Goal: Transaction & Acquisition: Purchase product/service

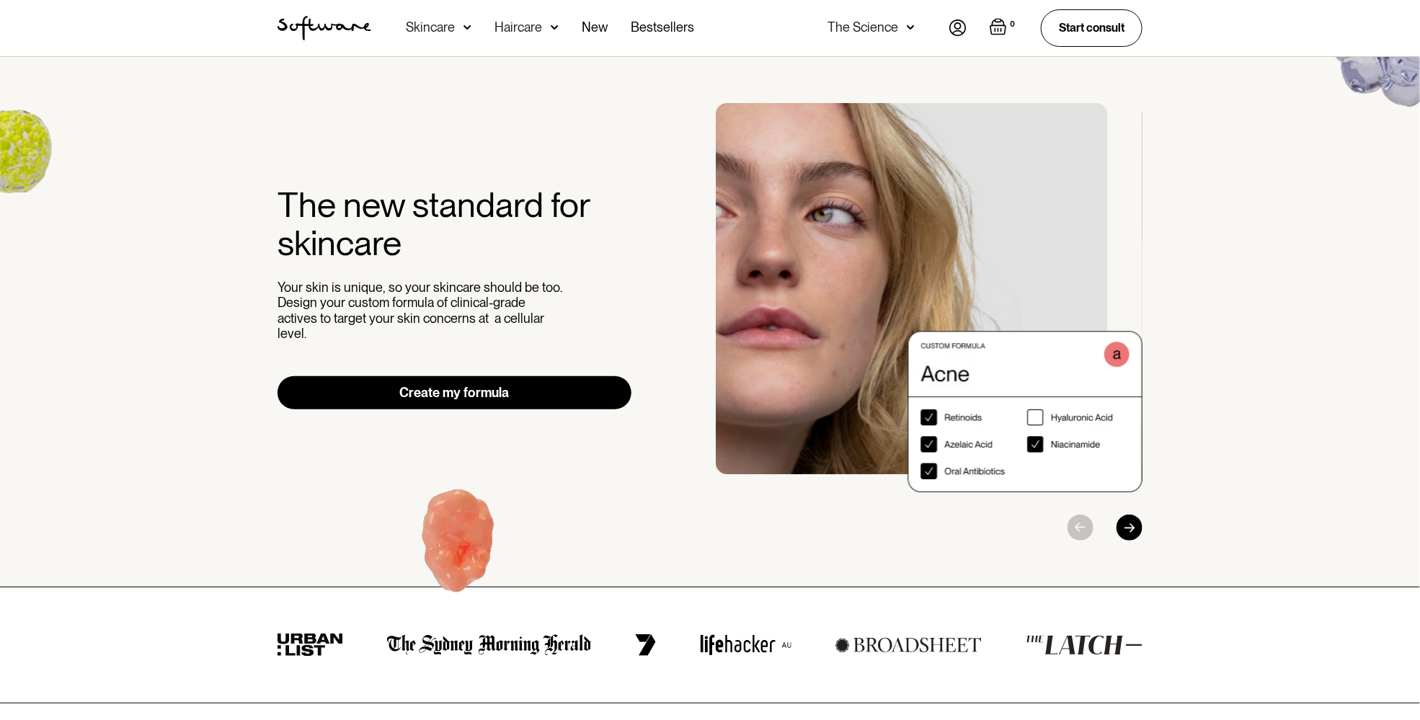
click at [522, 384] on link "Create my formula" at bounding box center [454, 392] width 354 height 33
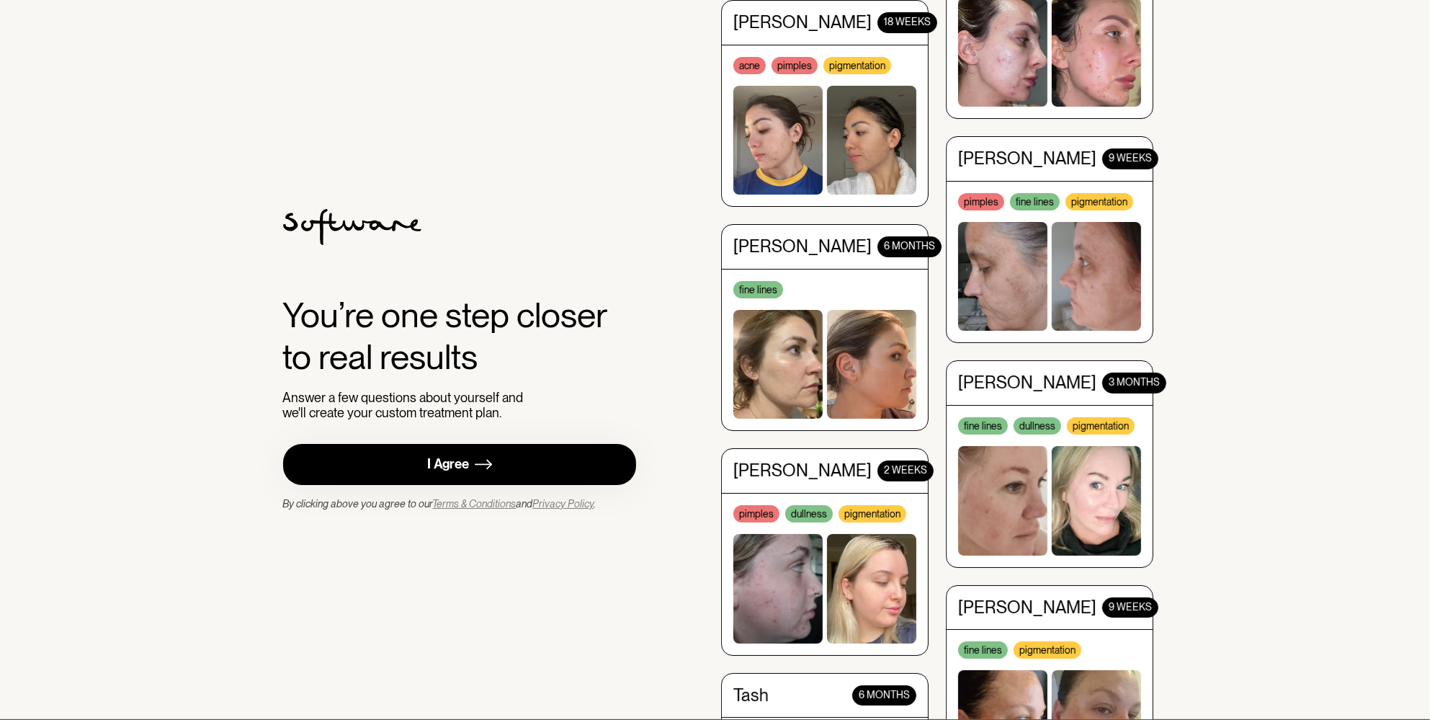
click at [528, 453] on link "I Agree" at bounding box center [460, 464] width 354 height 41
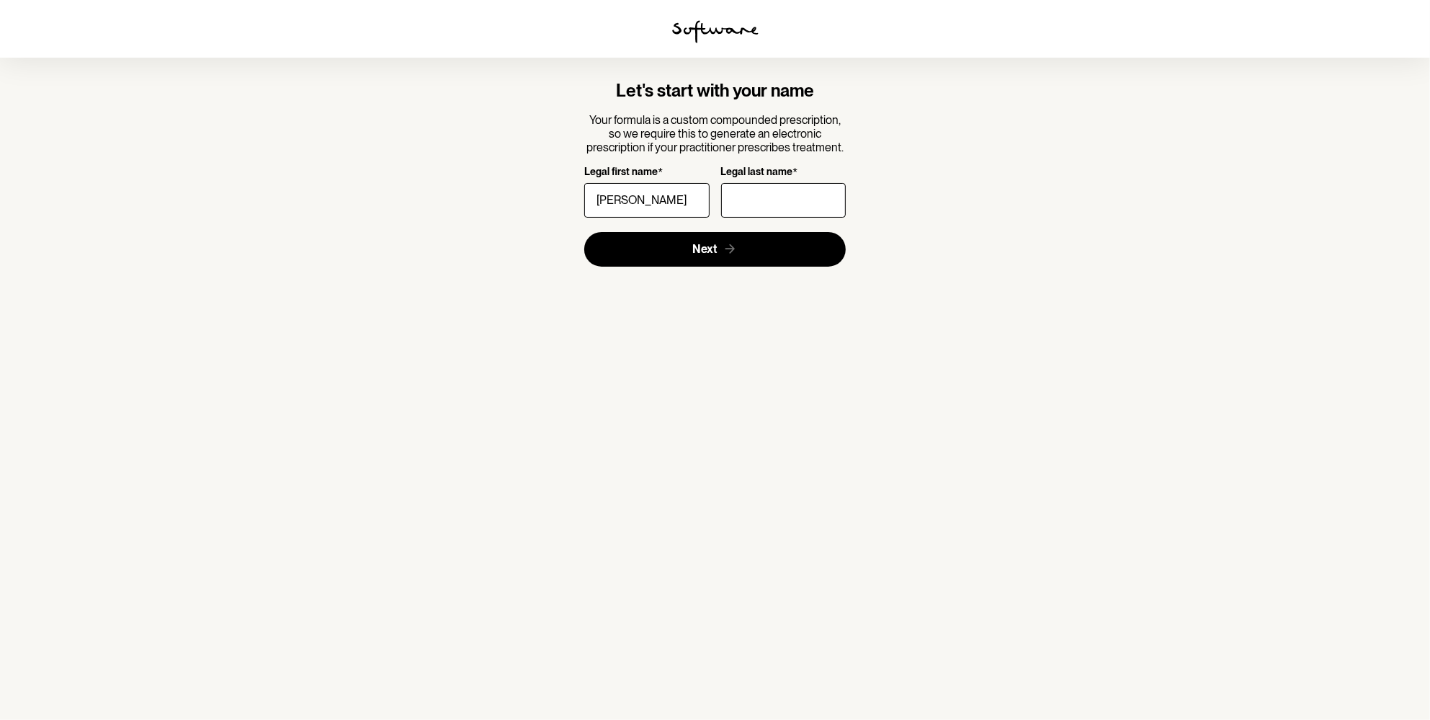
type input "Jessica"
type input "Beeton"
click button "Next" at bounding box center [715, 249] width 262 height 35
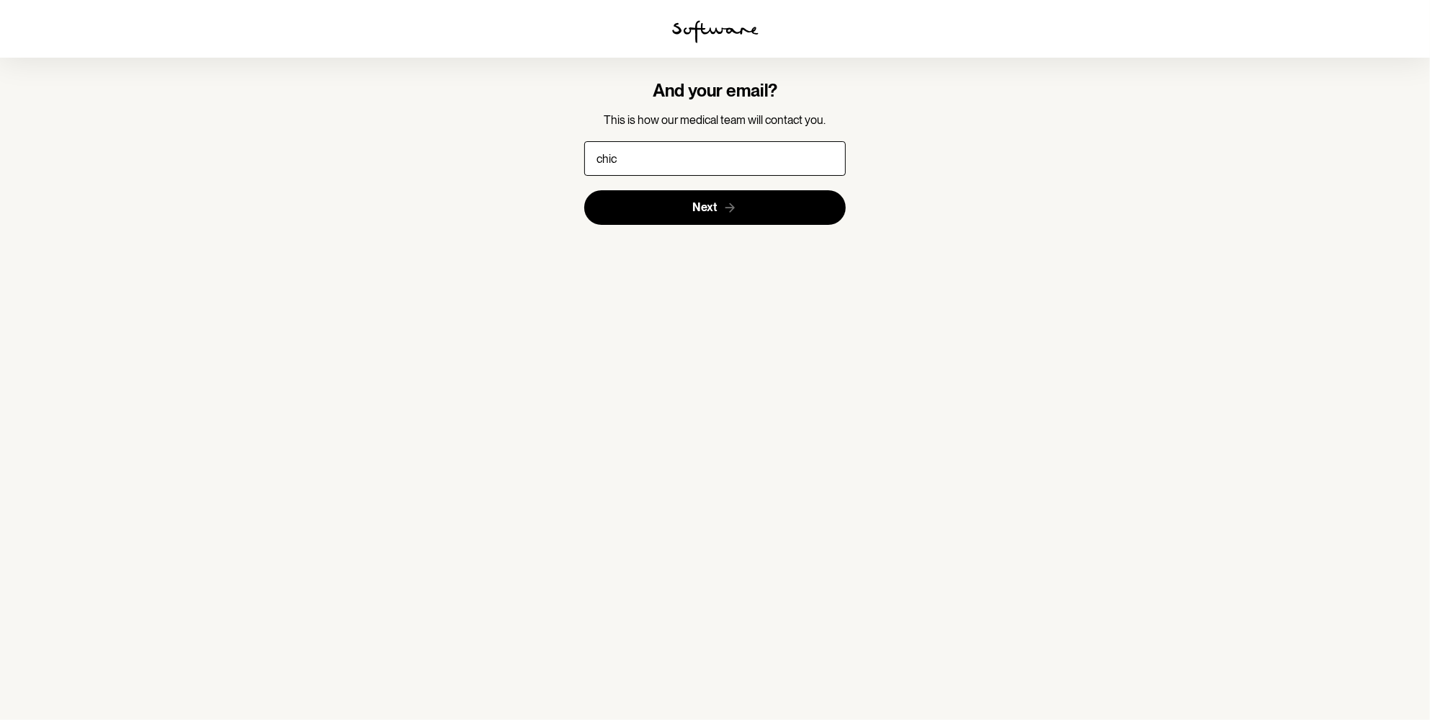
type input "chickybabe2002@gmail.com"
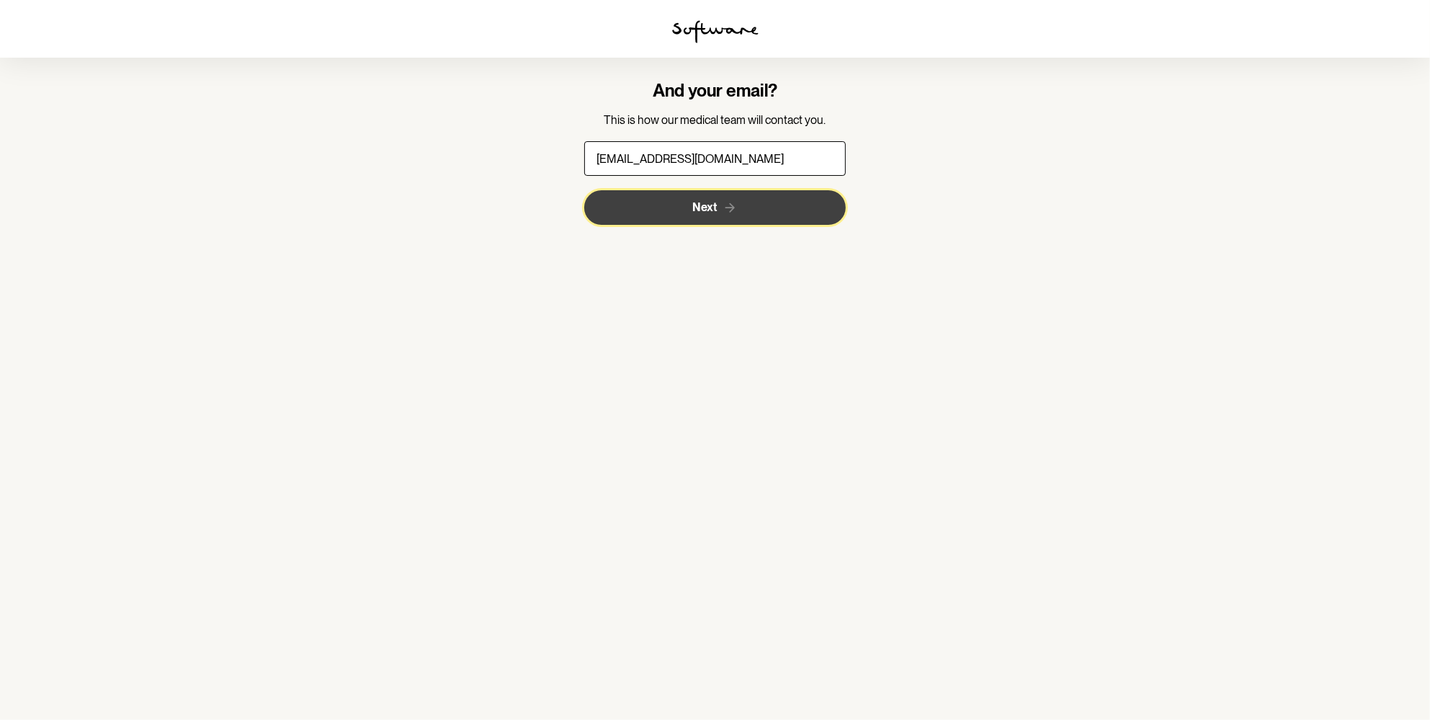
click at [718, 207] on button "Next" at bounding box center [715, 207] width 262 height 35
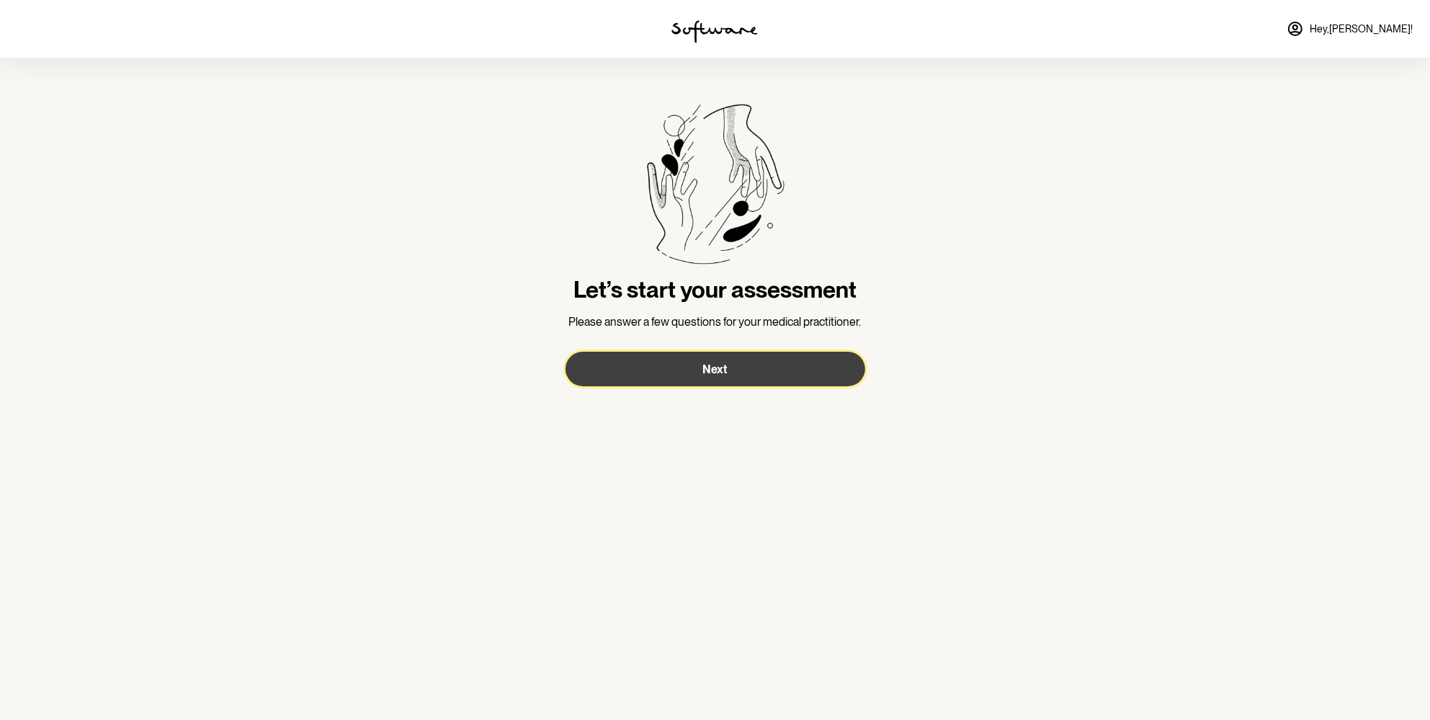
click at [706, 370] on span "Next" at bounding box center [715, 369] width 25 height 14
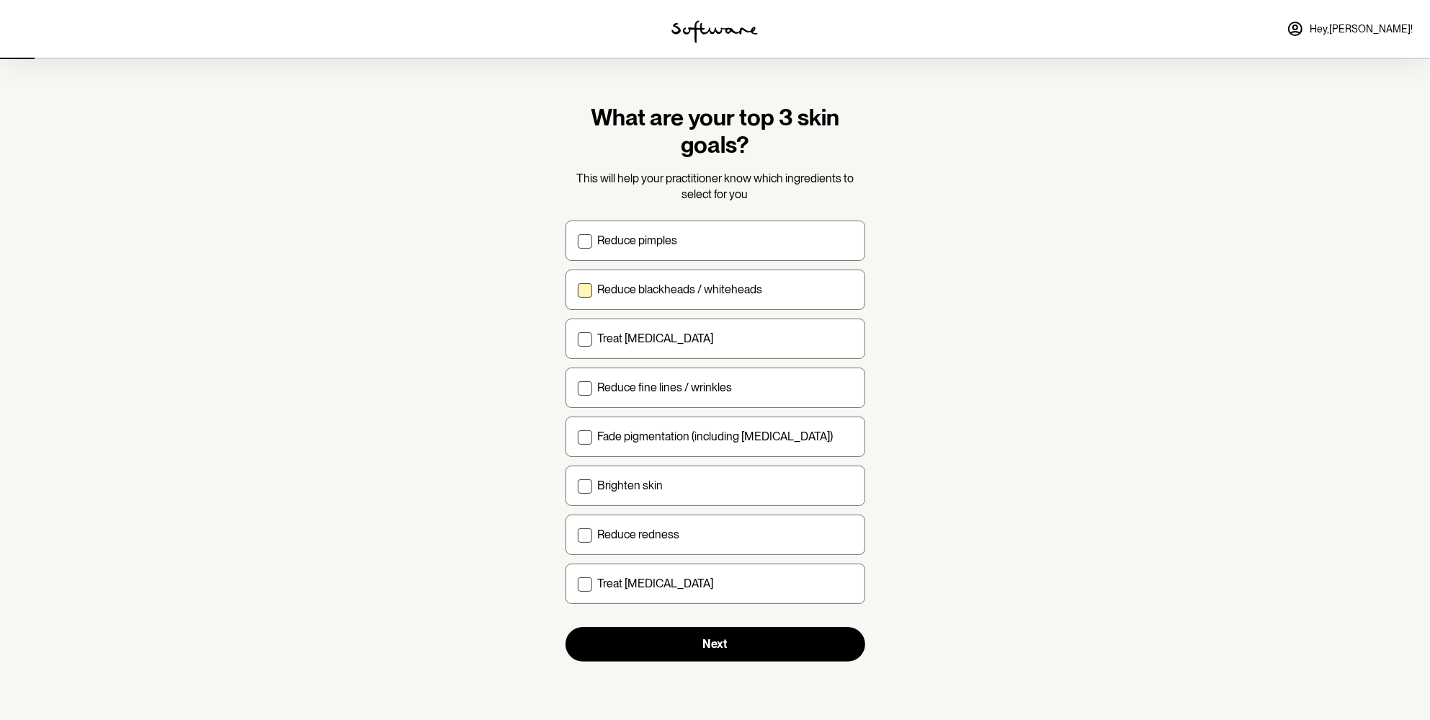
click at [648, 273] on label "Reduce blackheads / whiteheads" at bounding box center [716, 290] width 300 height 40
click at [578, 289] on input "Reduce blackheads / whiteheads" at bounding box center [577, 289] width 1 height 1
checkbox input "true"
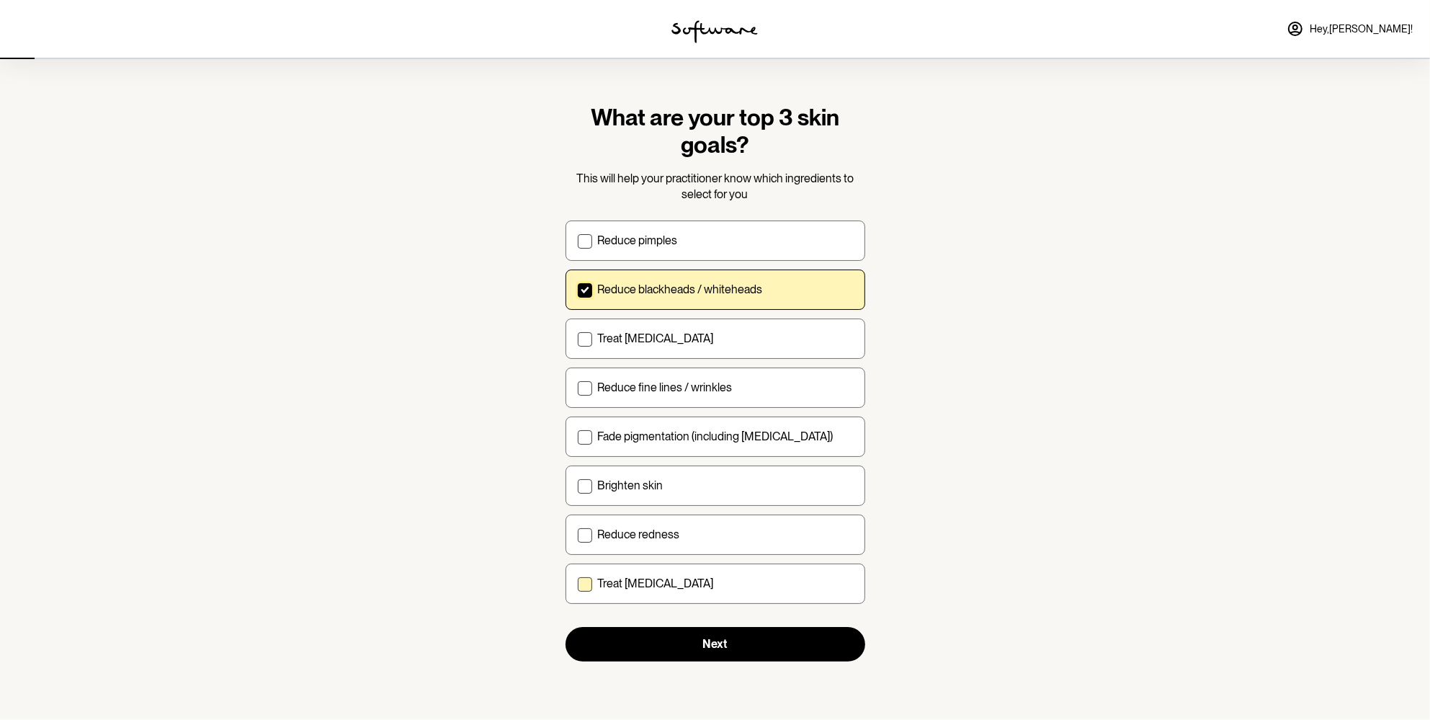
click at [647, 586] on p "Treat dry skin" at bounding box center [656, 584] width 116 height 14
click at [578, 584] on input "Treat dry skin" at bounding box center [577, 583] width 1 height 1
checkbox input "true"
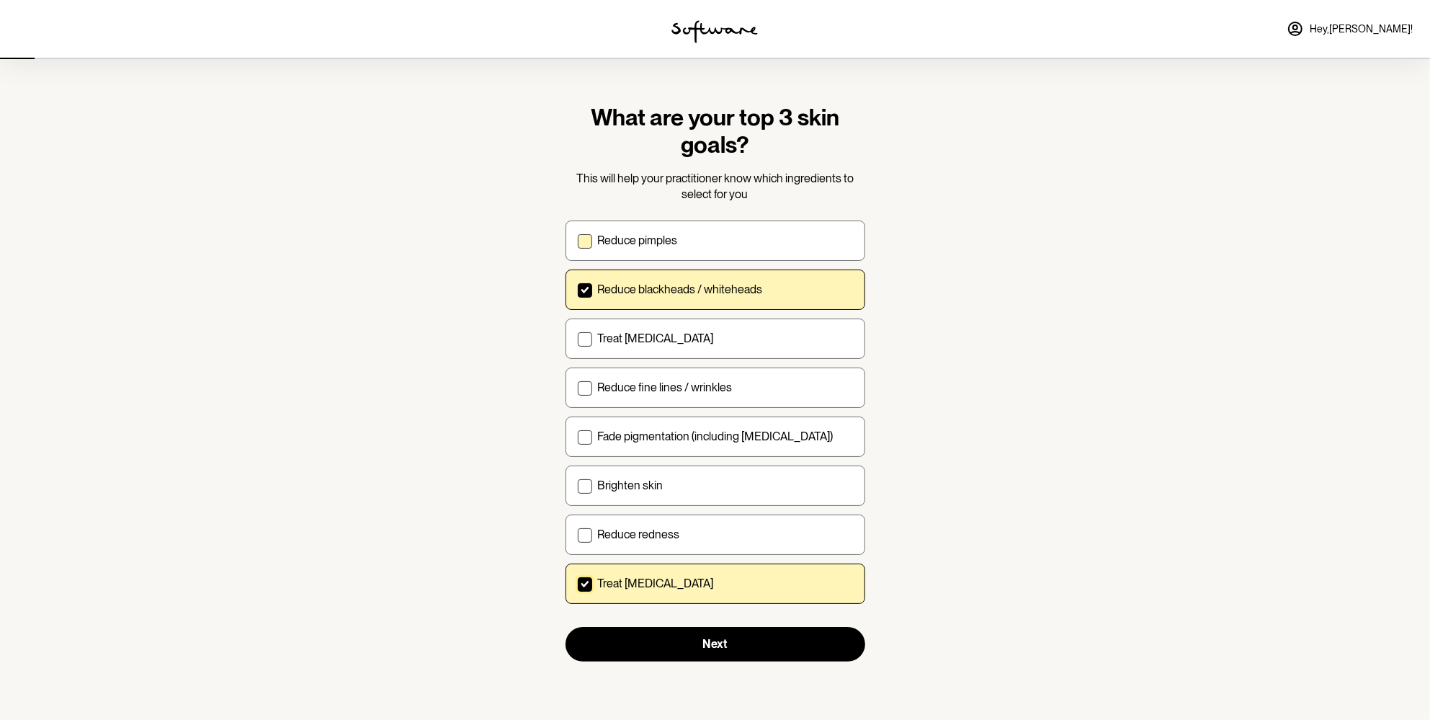
click at [644, 233] on p "Reduce pimples" at bounding box center [638, 240] width 80 height 14
click at [578, 240] on input "Reduce pimples" at bounding box center [577, 240] width 1 height 1
checkbox input "true"
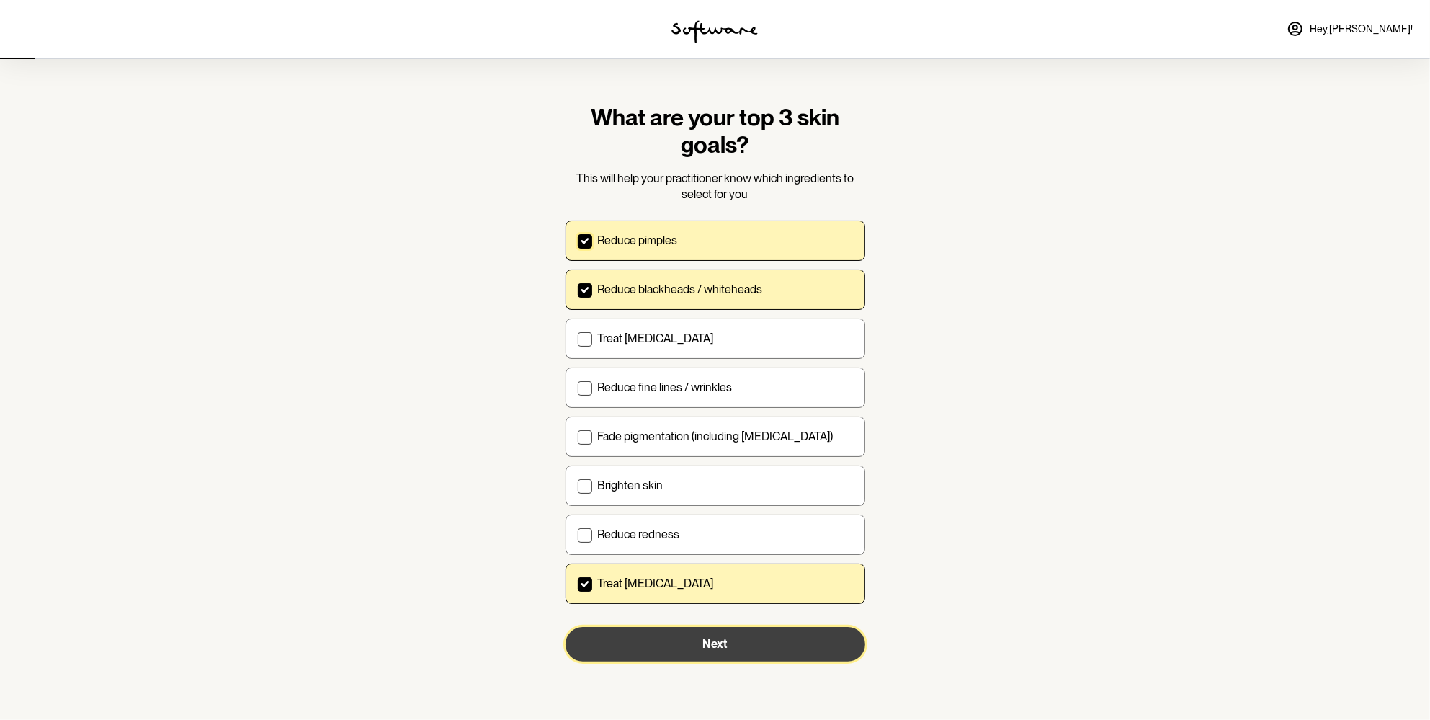
click at [713, 637] on span "Next" at bounding box center [715, 644] width 25 height 14
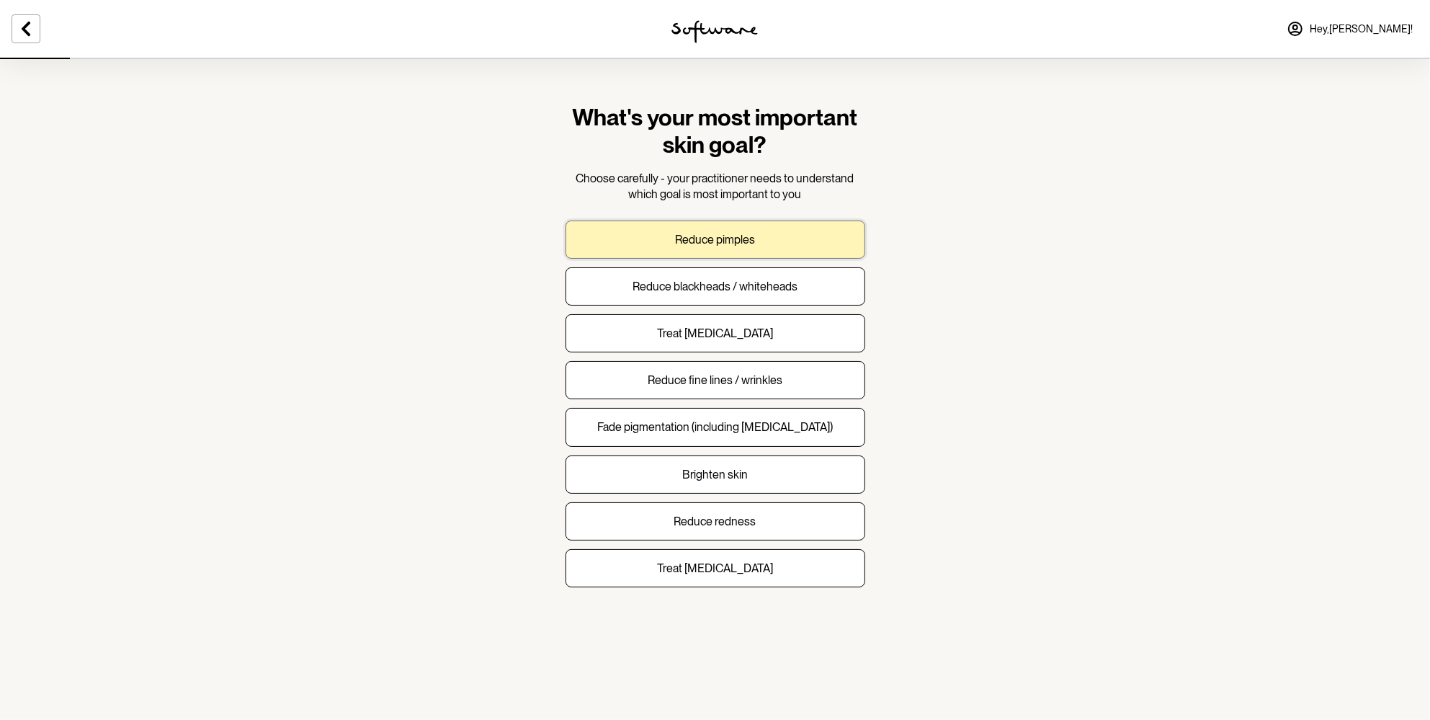
click at [713, 248] on button "Reduce pimples" at bounding box center [716, 240] width 300 height 38
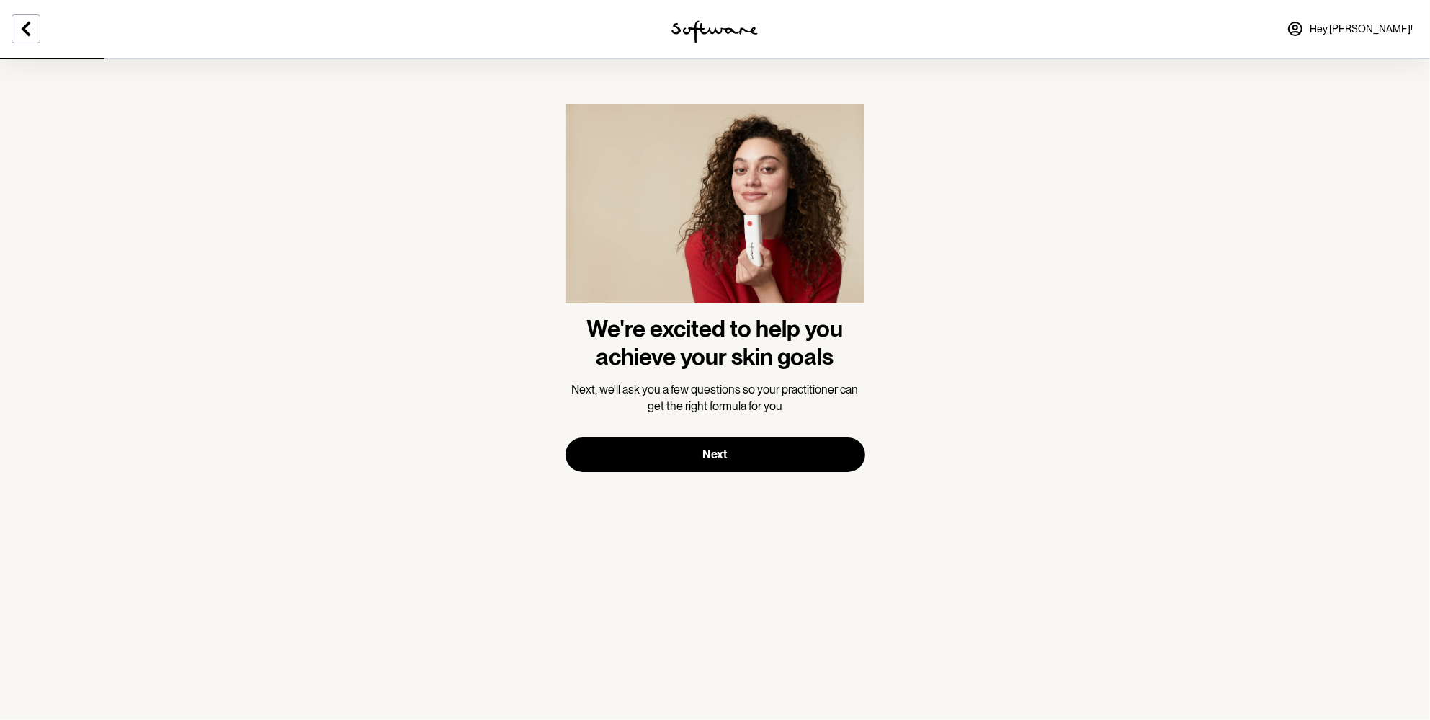
click at [675, 479] on section "We're excited to help you achieve your skin goals Next, we'll ask you a few que…" at bounding box center [715, 288] width 323 height 460
click at [675, 470] on button "Next" at bounding box center [716, 454] width 300 height 35
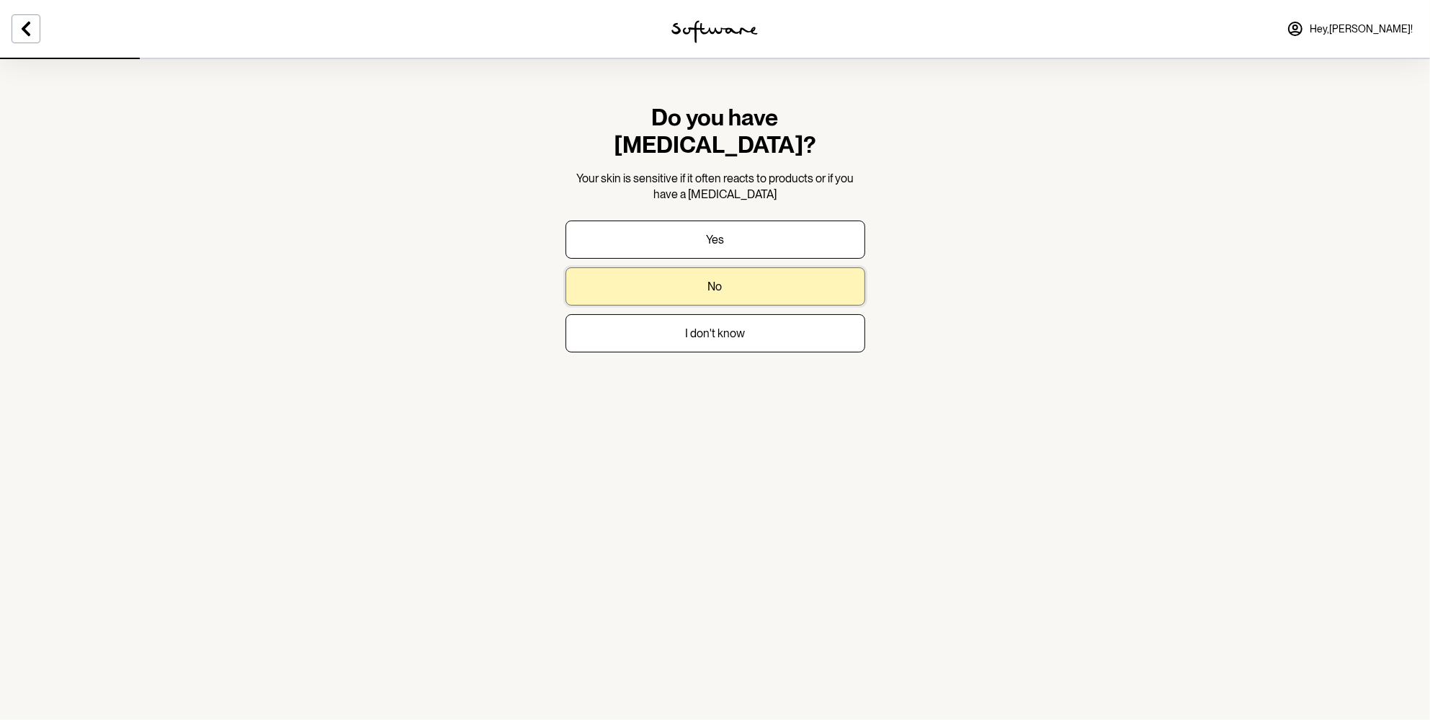
click at [722, 280] on p "No" at bounding box center [715, 287] width 14 height 14
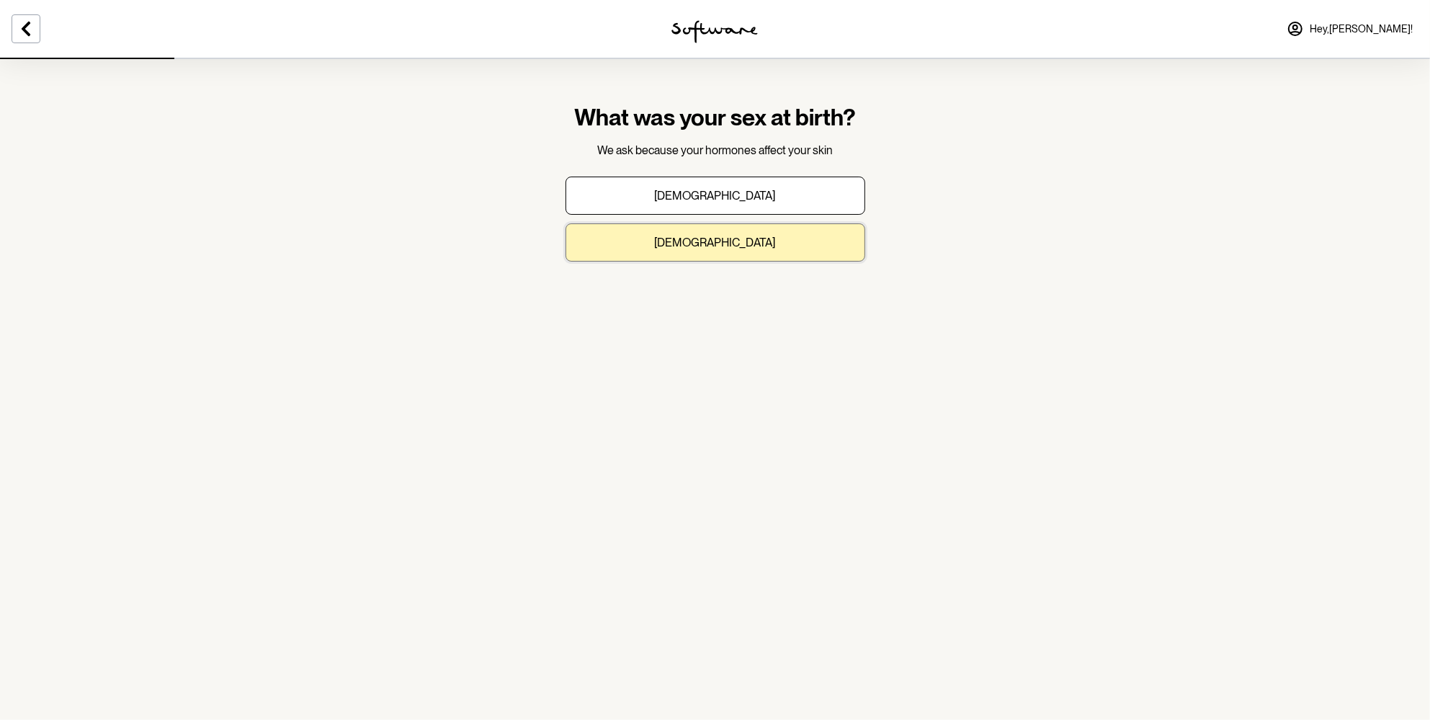
click at [741, 235] on button "Female" at bounding box center [716, 242] width 300 height 38
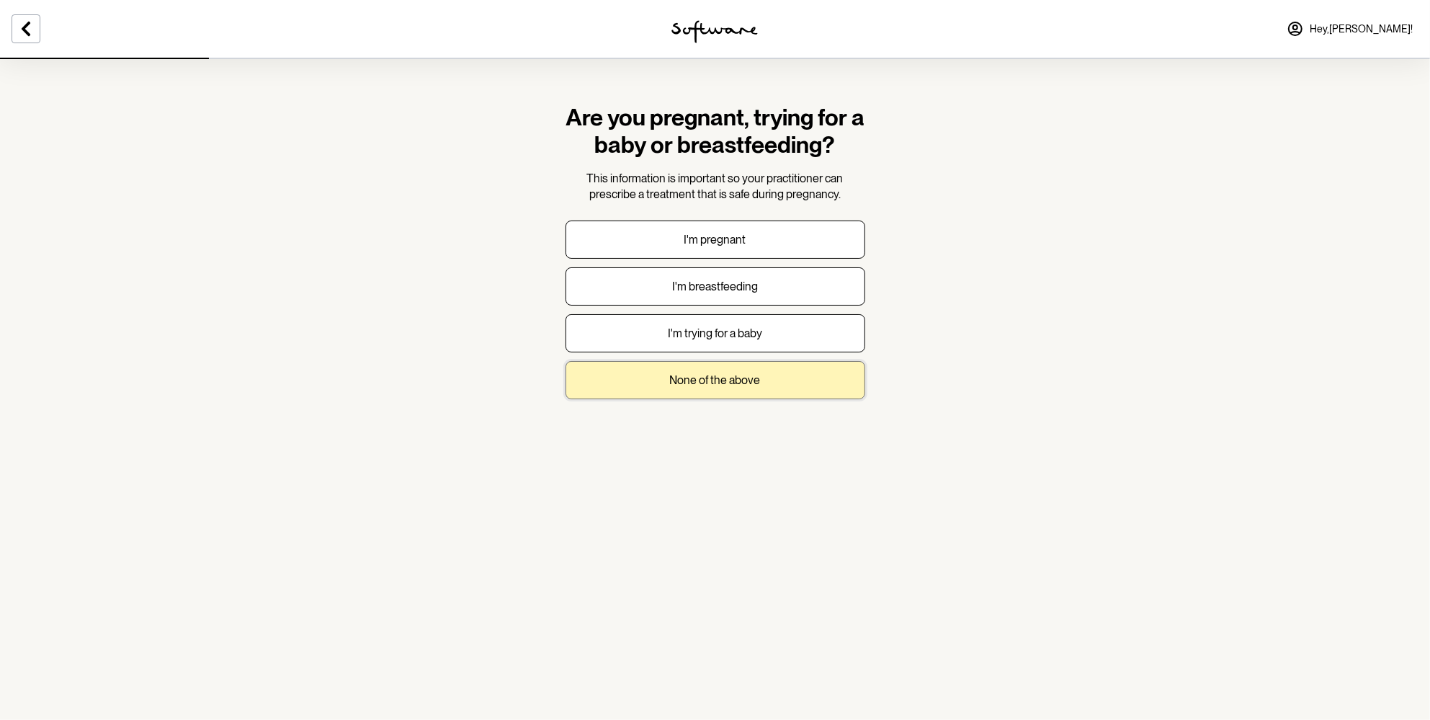
click at [697, 385] on p "None of the above" at bounding box center [715, 380] width 91 height 14
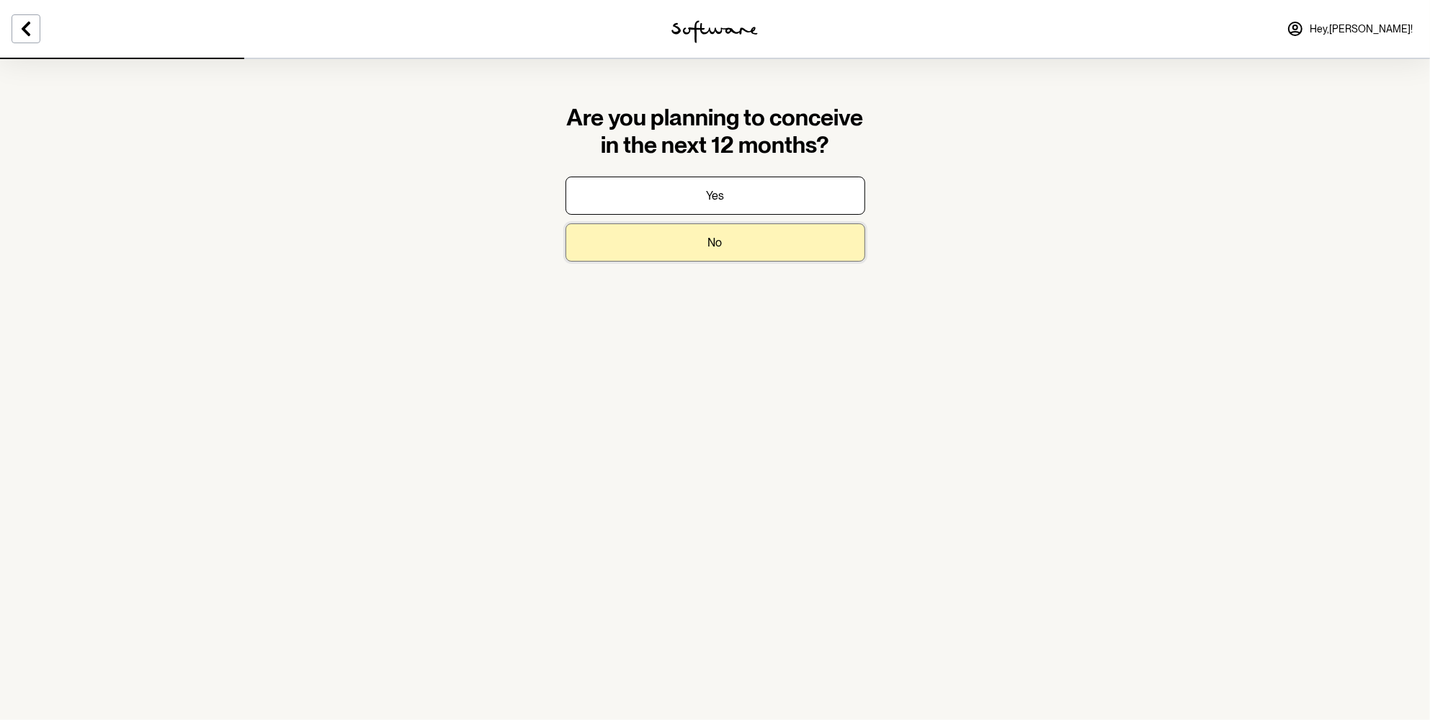
click at [747, 241] on button "No" at bounding box center [716, 242] width 300 height 38
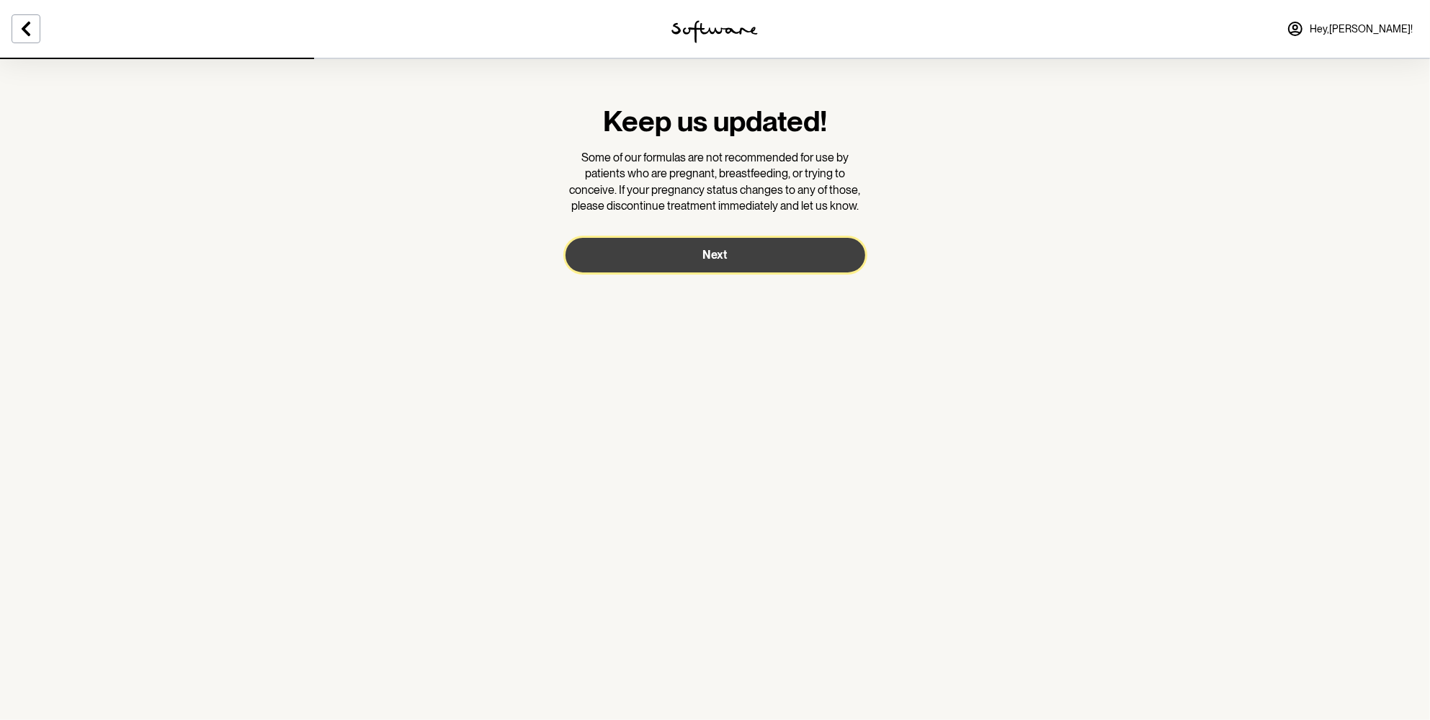
click at [684, 252] on button "Next" at bounding box center [716, 255] width 300 height 35
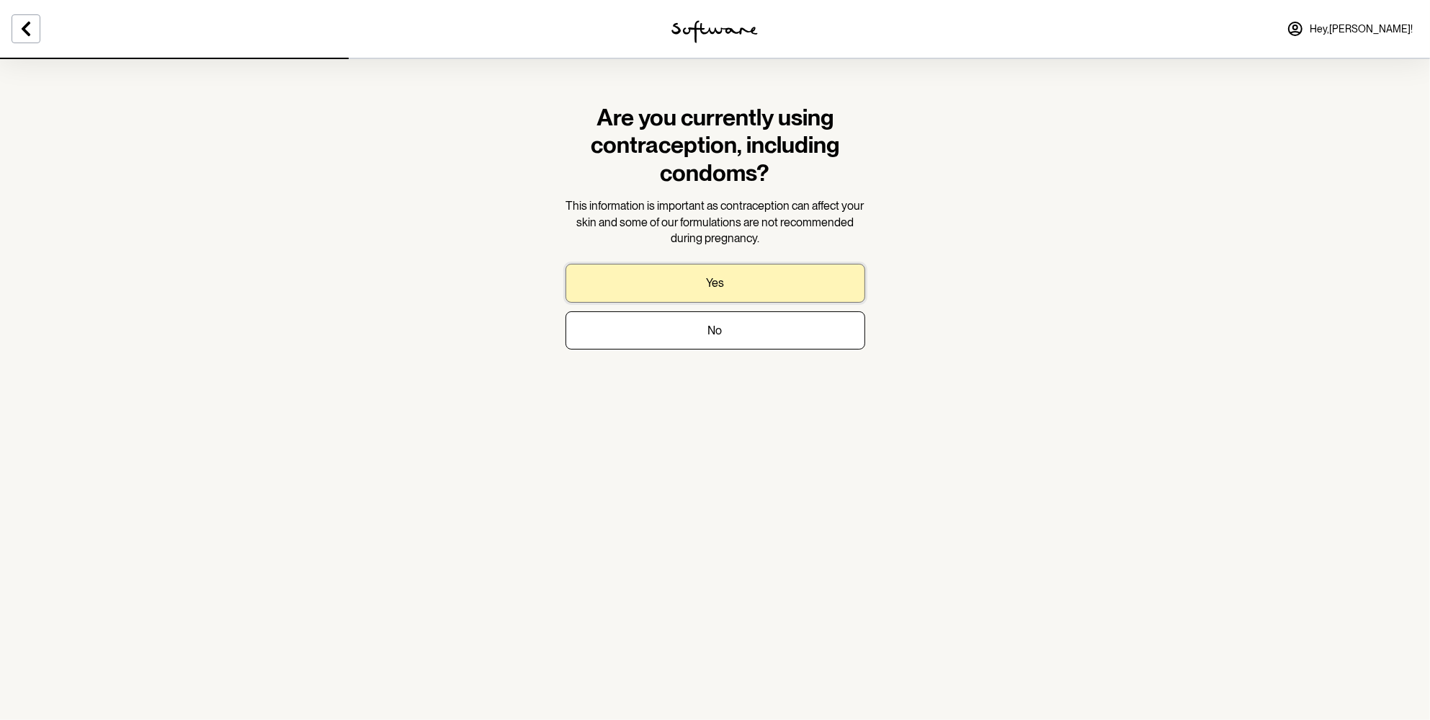
click at [667, 285] on button "Yes" at bounding box center [716, 283] width 300 height 38
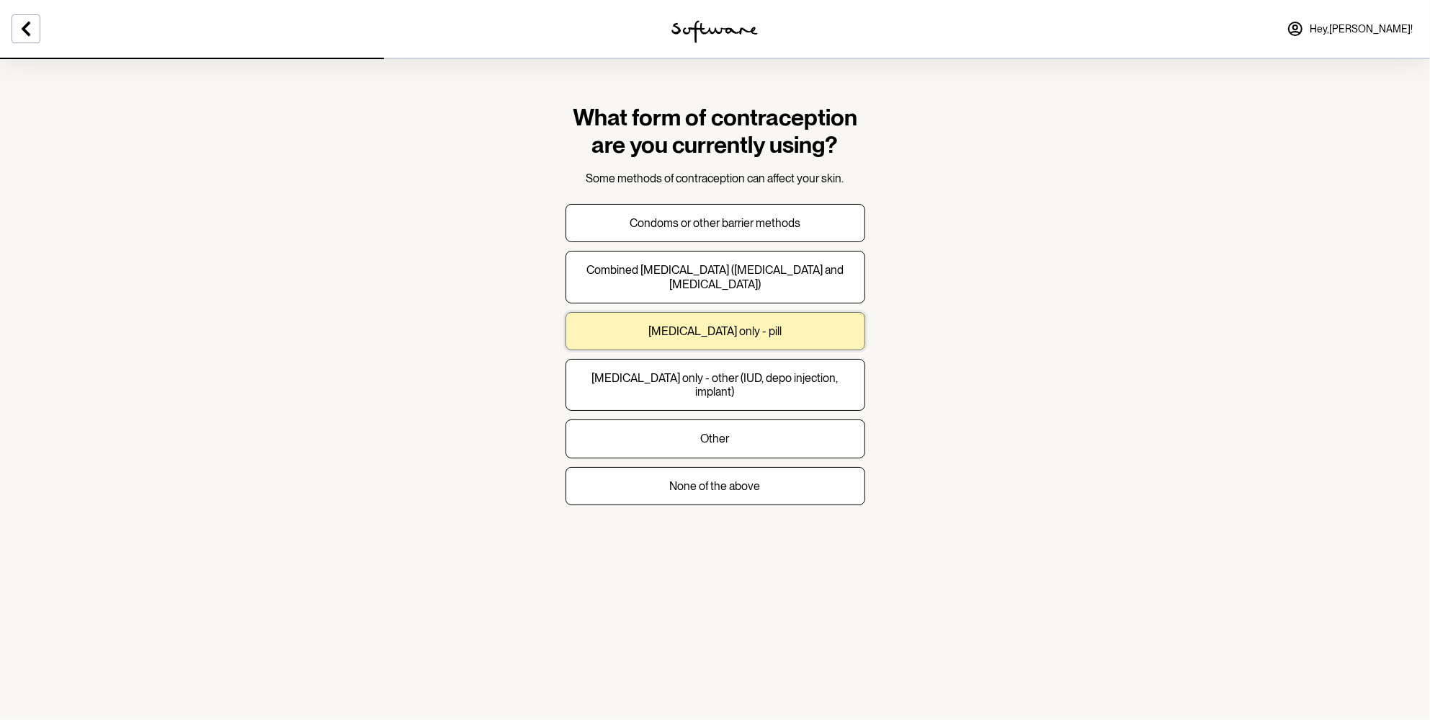
click at [739, 336] on p "Progesterone only - pill" at bounding box center [715, 331] width 133 height 14
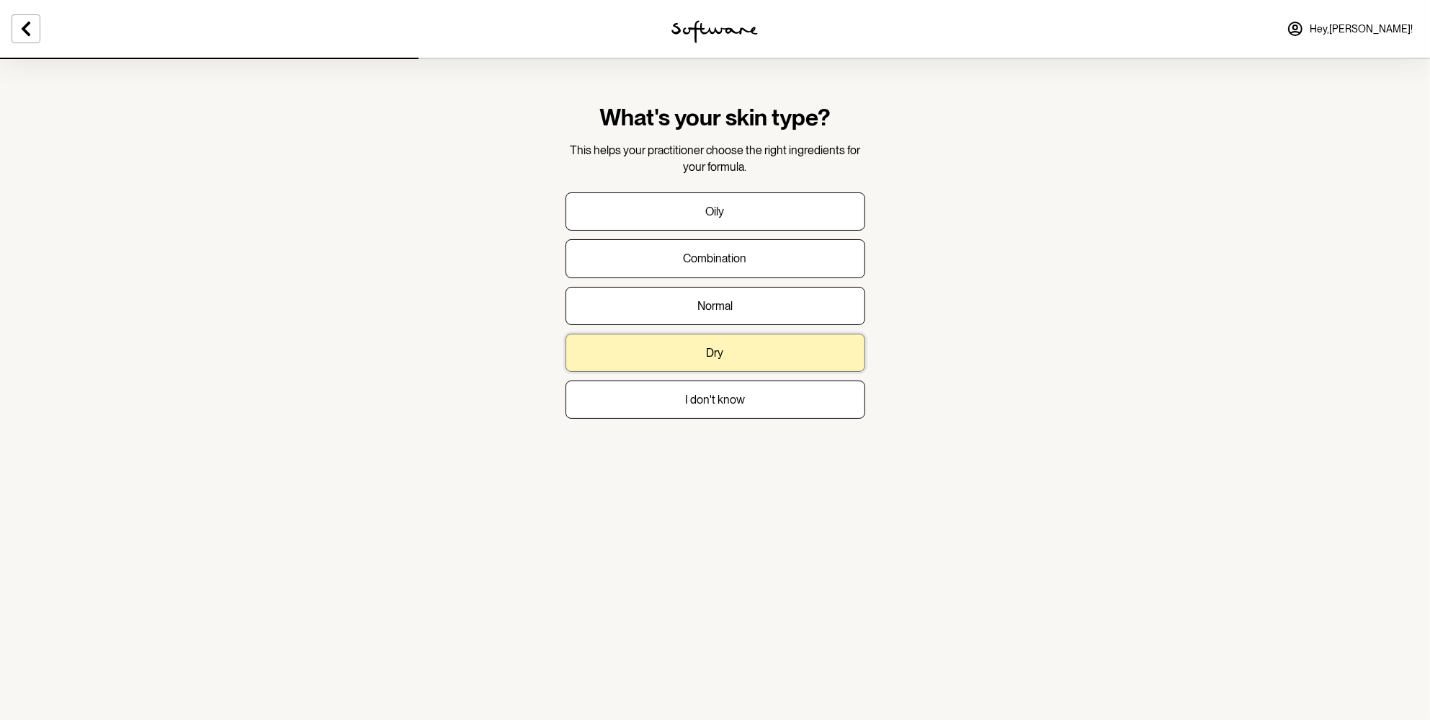
click at [738, 343] on button "Dry" at bounding box center [716, 353] width 300 height 38
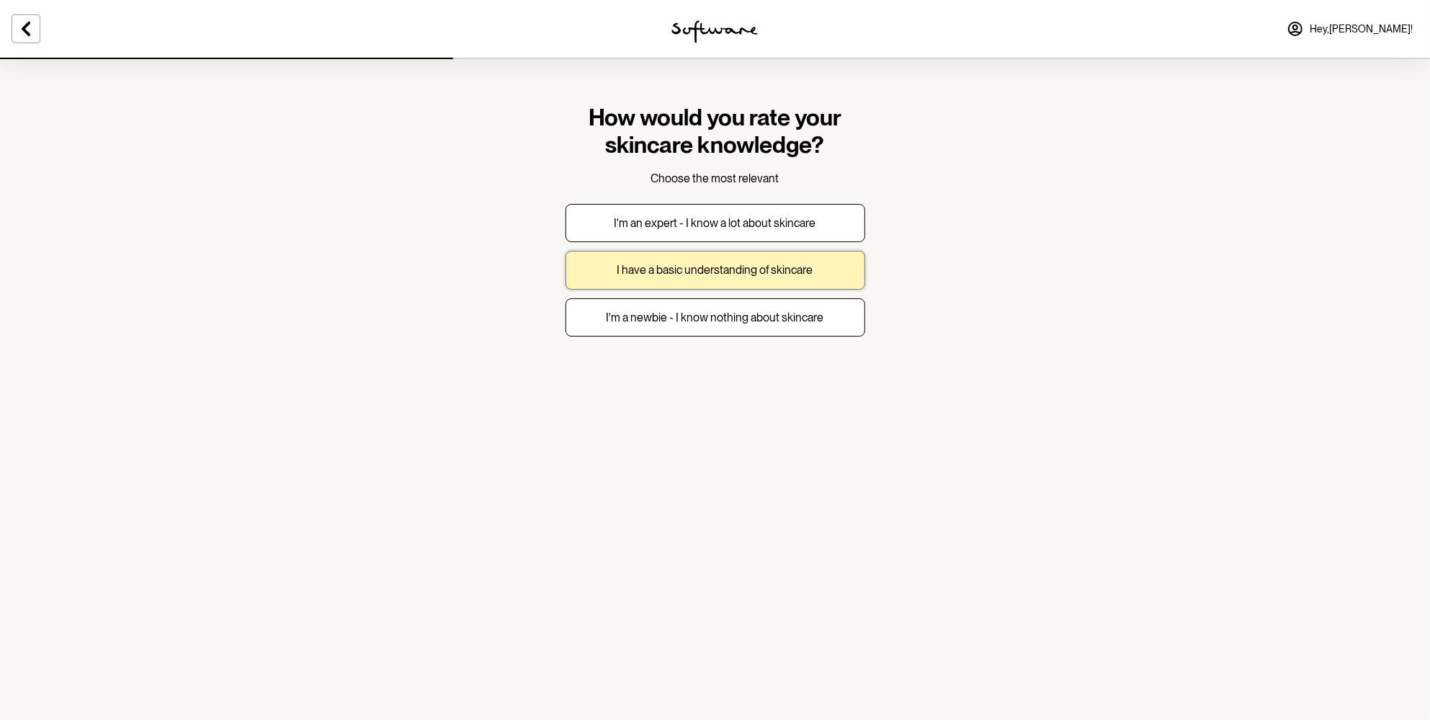
click at [649, 283] on button "I have a basic understanding of skincare" at bounding box center [716, 270] width 300 height 38
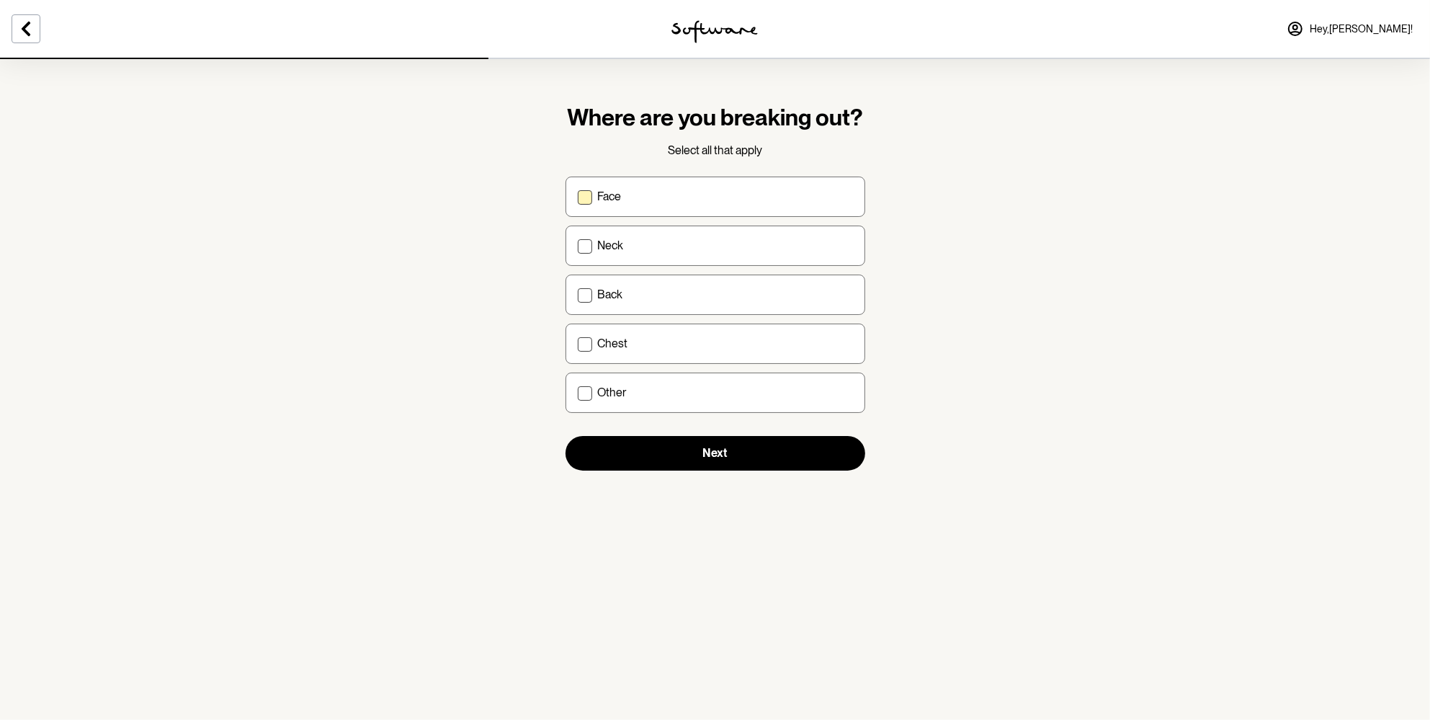
click at [626, 190] on div "Face" at bounding box center [725, 197] width 255 height 14
click at [578, 196] on input "Face" at bounding box center [577, 196] width 1 height 1
checkbox input "true"
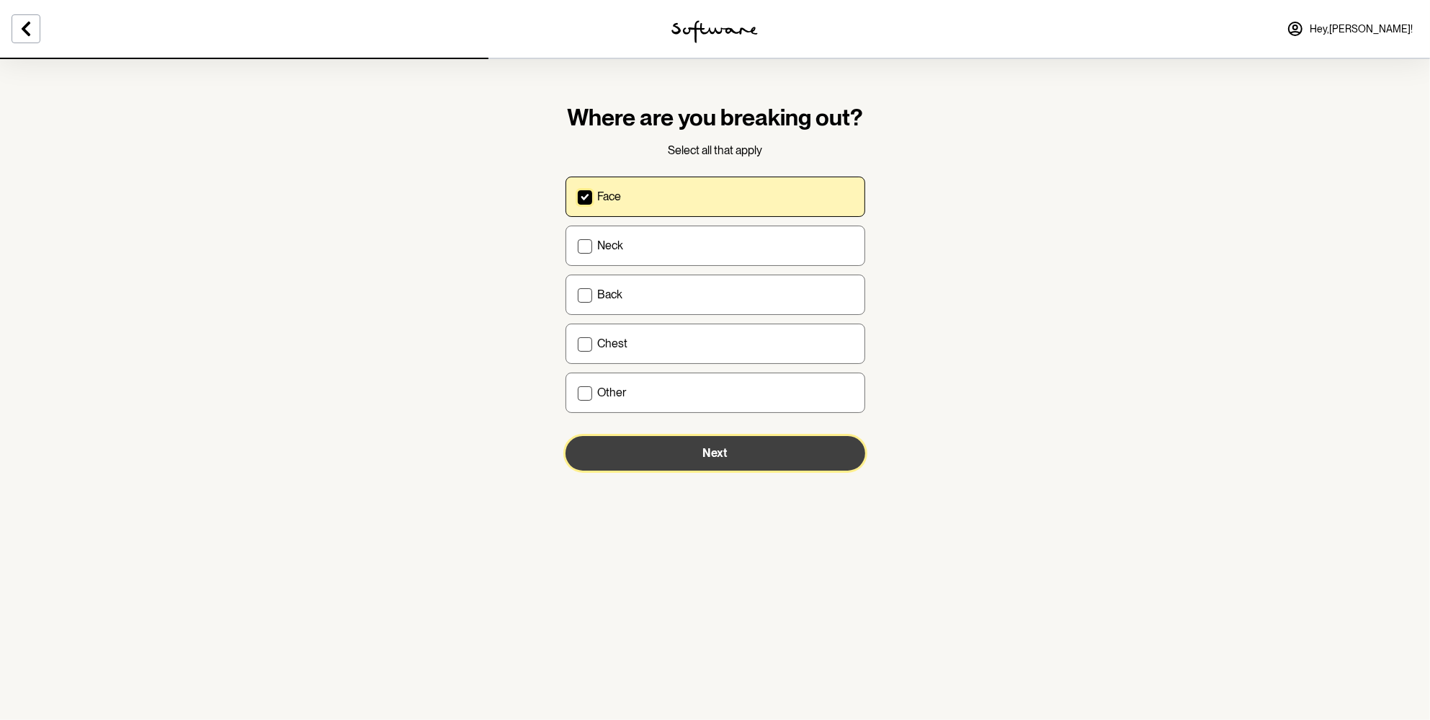
click at [663, 451] on button "Next" at bounding box center [716, 453] width 300 height 35
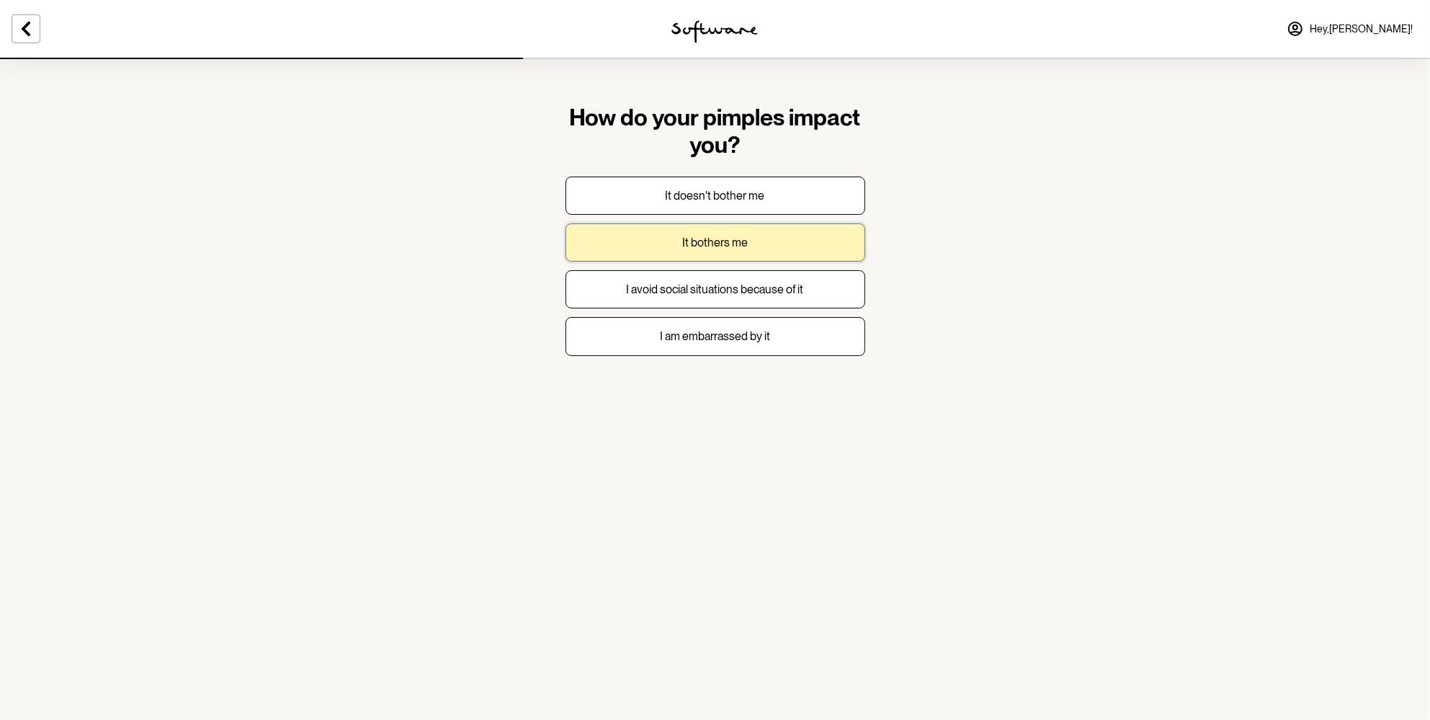
click at [733, 244] on p "It bothers me" at bounding box center [715, 243] width 66 height 14
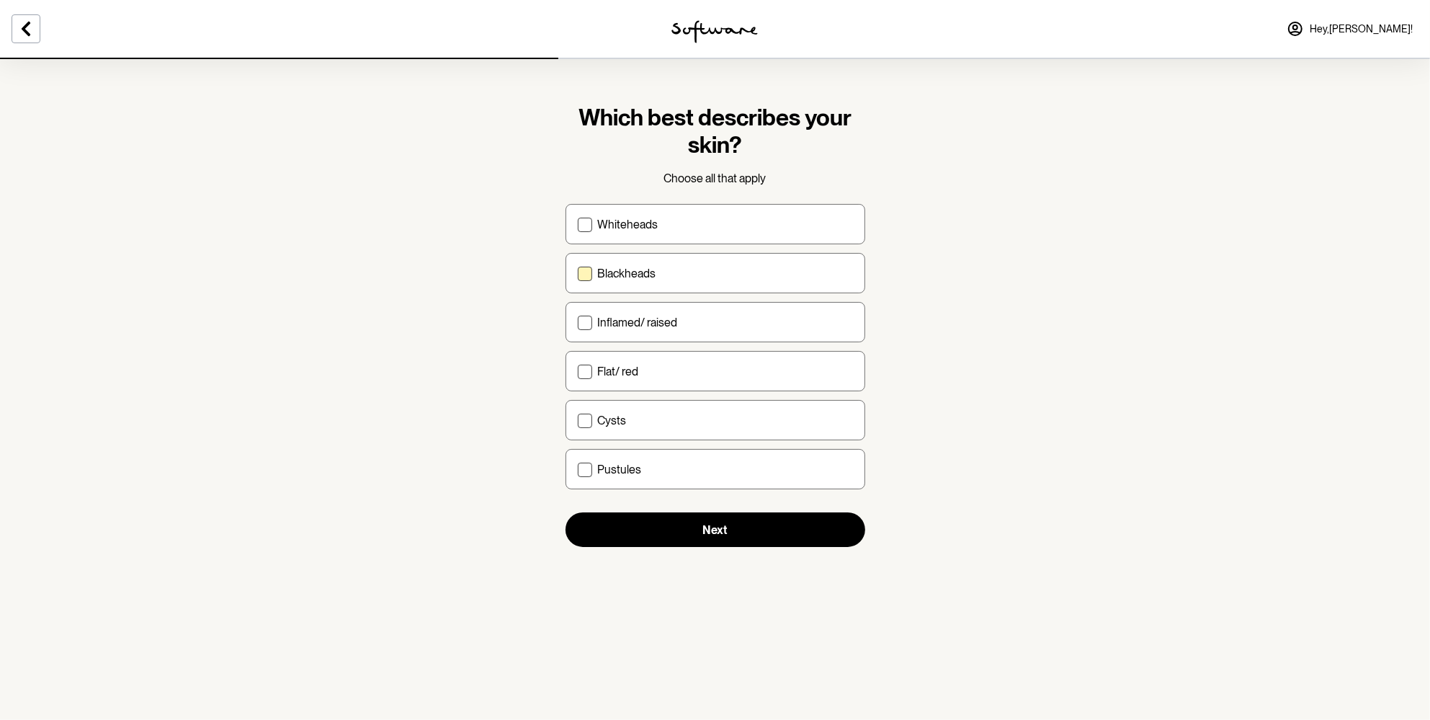
click at [649, 282] on label "Blackheads" at bounding box center [716, 273] width 300 height 40
click at [578, 274] on input "Blackheads" at bounding box center [577, 273] width 1 height 1
checkbox input "true"
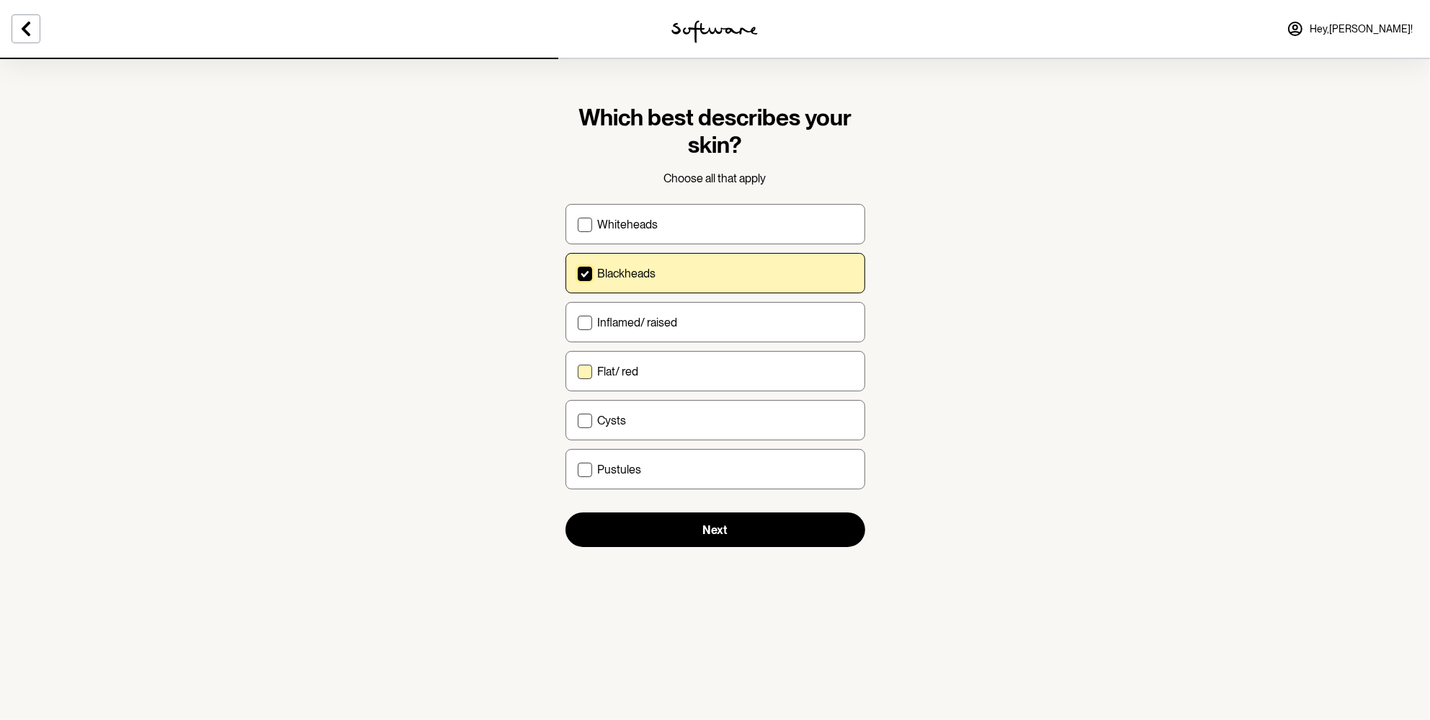
click at [649, 370] on div "Flat/ red" at bounding box center [725, 372] width 255 height 14
click at [578, 371] on input "Flat/ red" at bounding box center [577, 371] width 1 height 1
checkbox input "true"
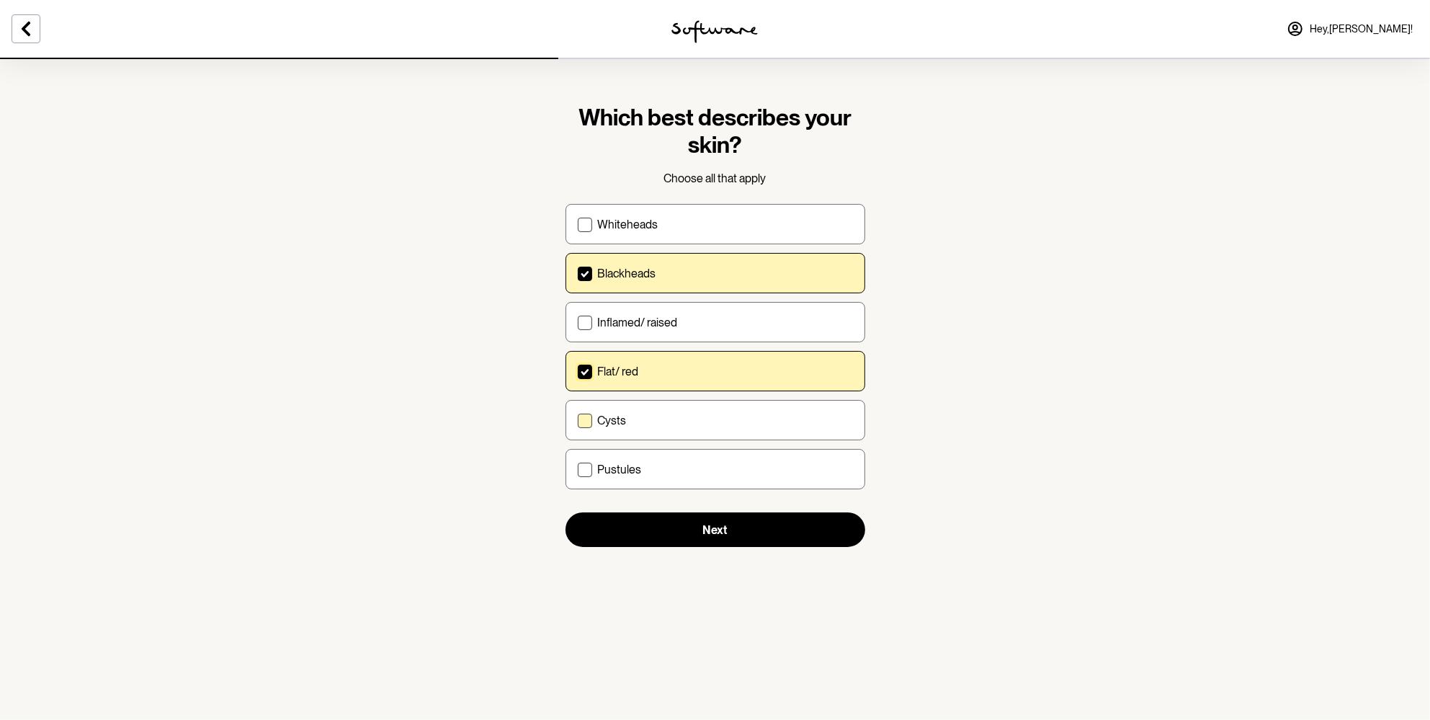
click at [672, 435] on label "Cysts" at bounding box center [716, 420] width 300 height 40
click at [578, 421] on input "Cysts" at bounding box center [577, 420] width 1 height 1
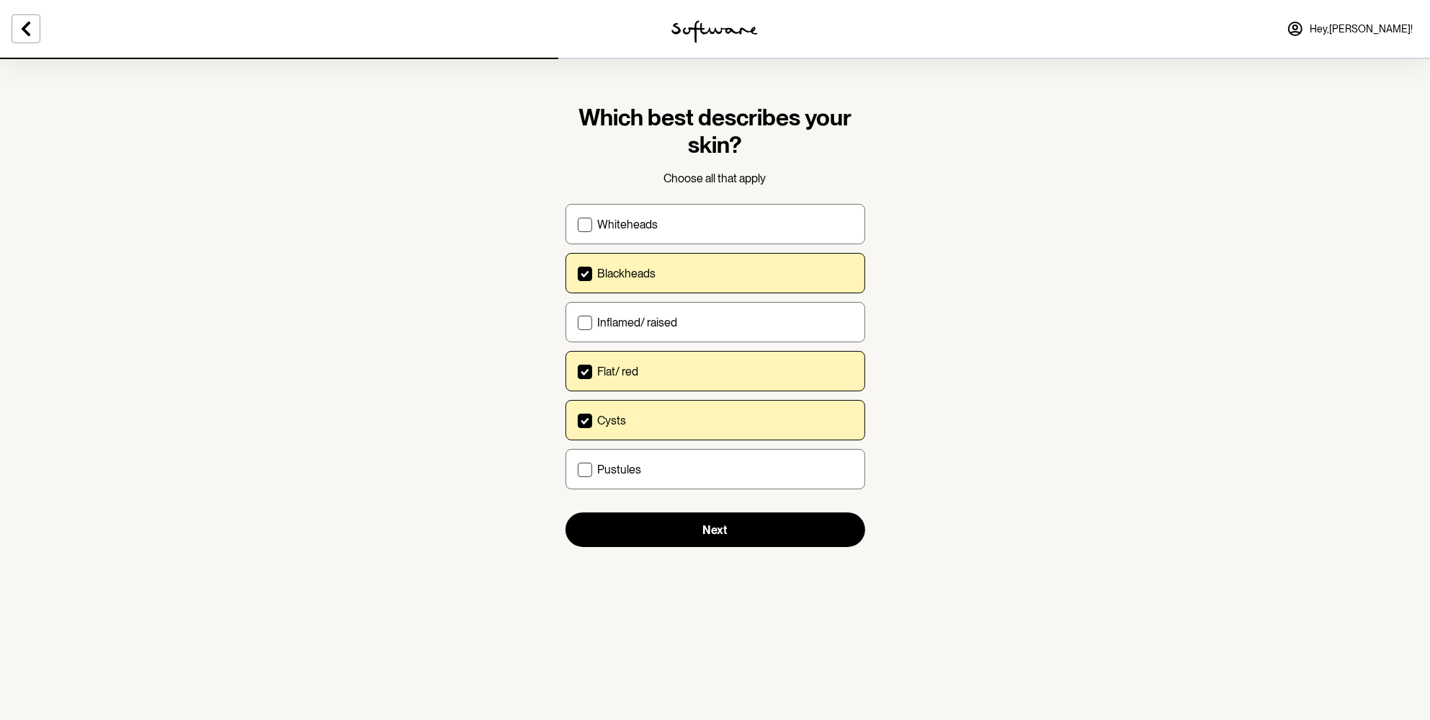
click at [632, 427] on label "Cysts" at bounding box center [716, 420] width 300 height 40
click at [578, 421] on input "Cysts" at bounding box center [577, 420] width 1 height 1
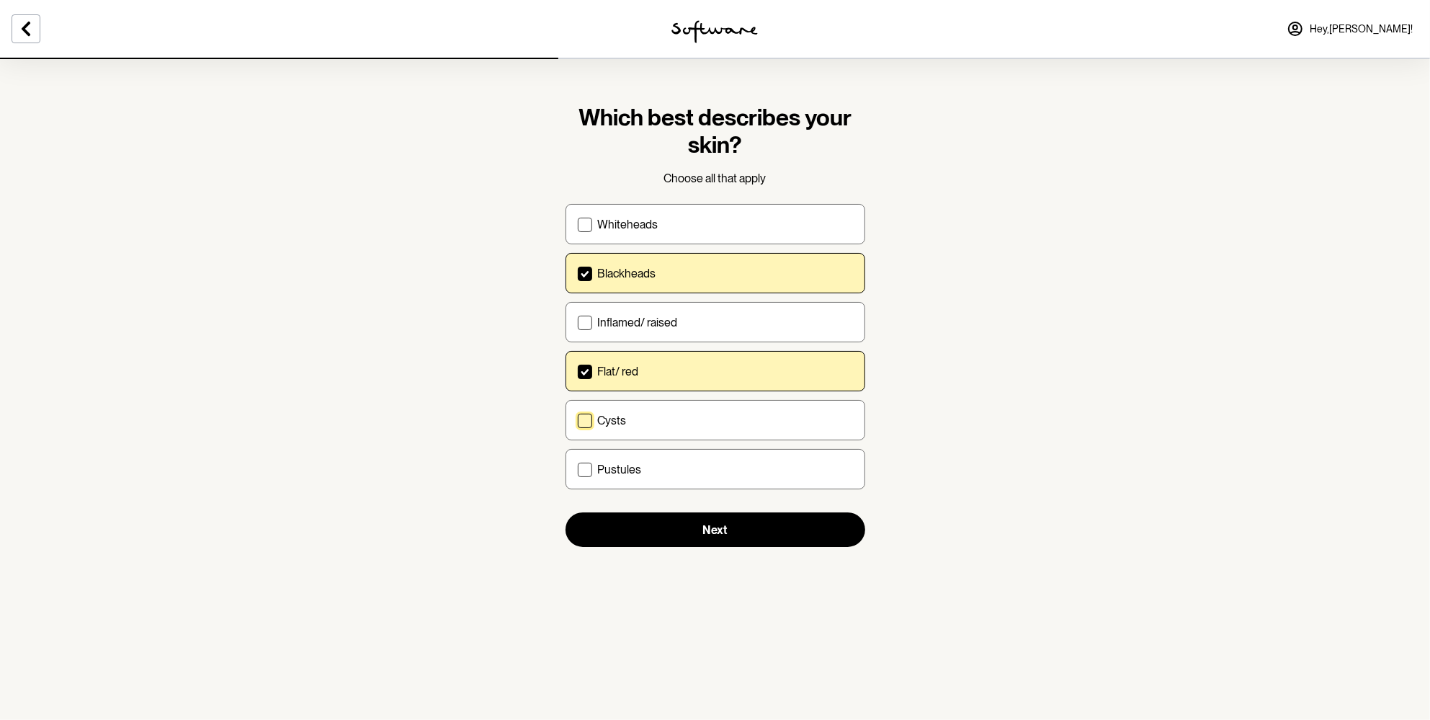
click at [616, 428] on label "Cysts" at bounding box center [716, 420] width 300 height 40
click at [578, 421] on input "Cysts" at bounding box center [577, 420] width 1 height 1
checkbox input "true"
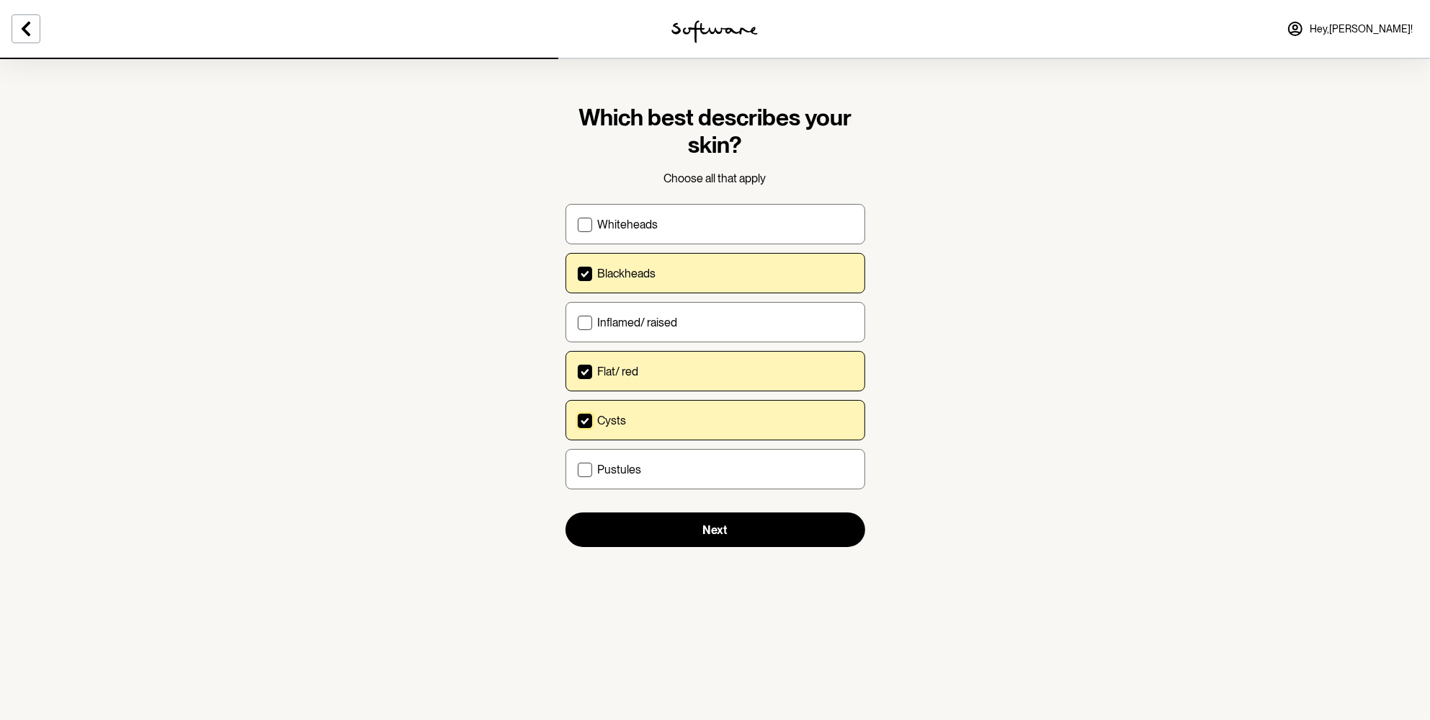
drag, startPoint x: 616, startPoint y: 465, endPoint x: 682, endPoint y: 506, distance: 77.4
click at [617, 466] on p "Pustules" at bounding box center [620, 470] width 44 height 14
click at [578, 469] on input "Pustules" at bounding box center [577, 469] width 1 height 1
checkbox input "true"
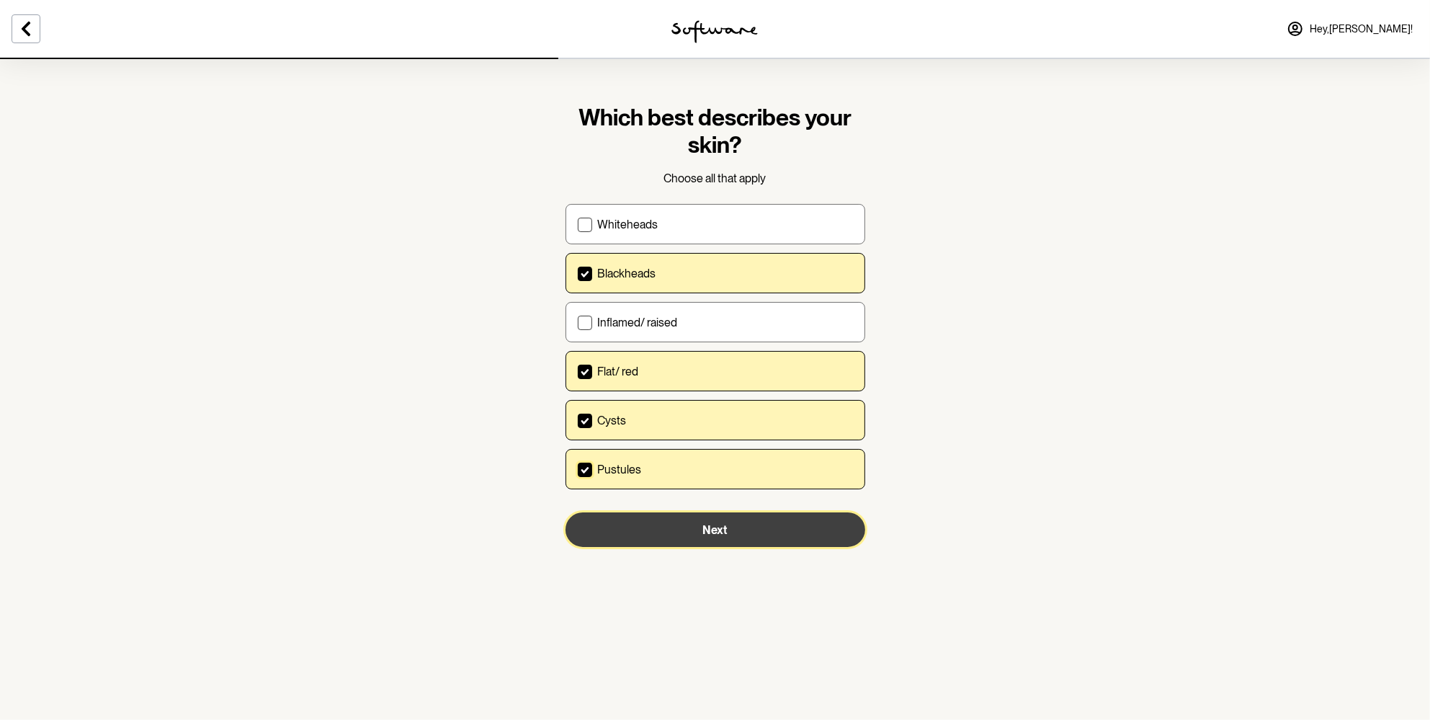
click at [713, 525] on span "Next" at bounding box center [715, 530] width 25 height 14
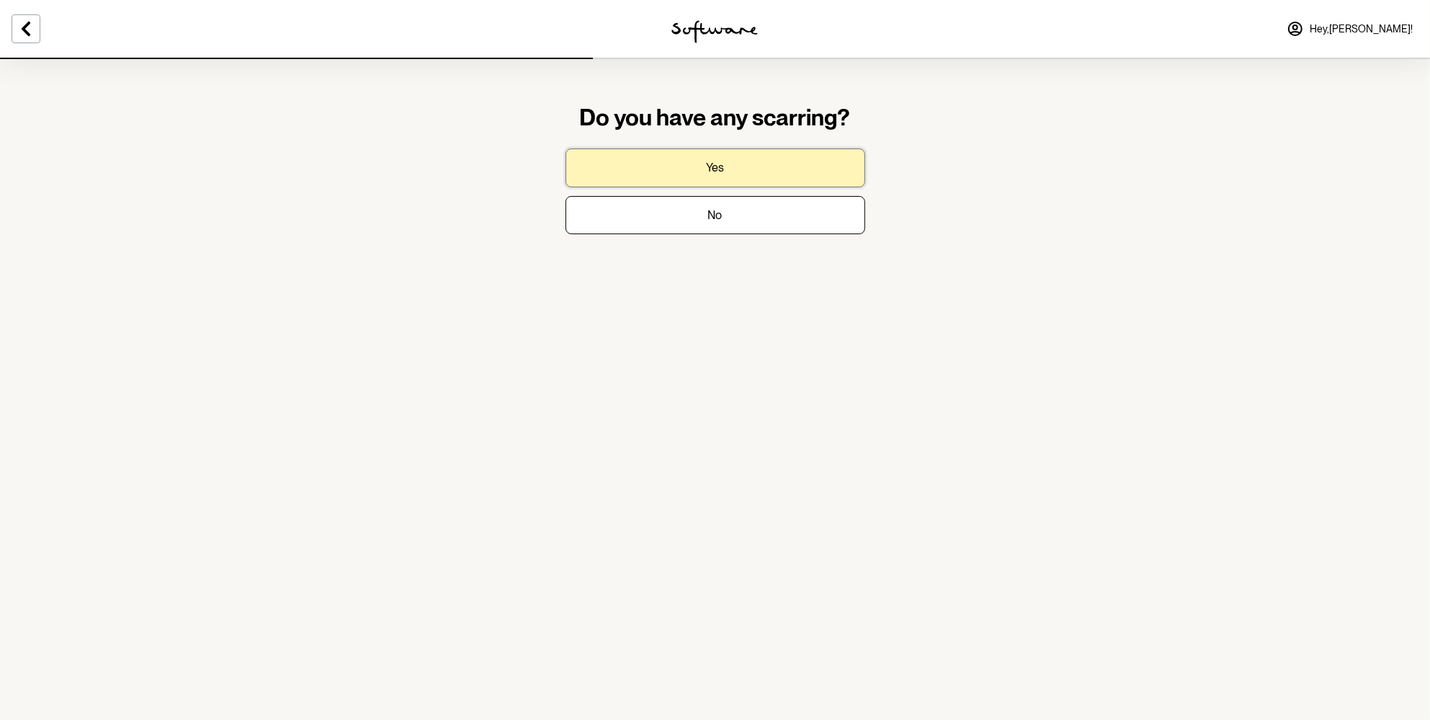
click at [627, 166] on button "Yes" at bounding box center [716, 167] width 300 height 38
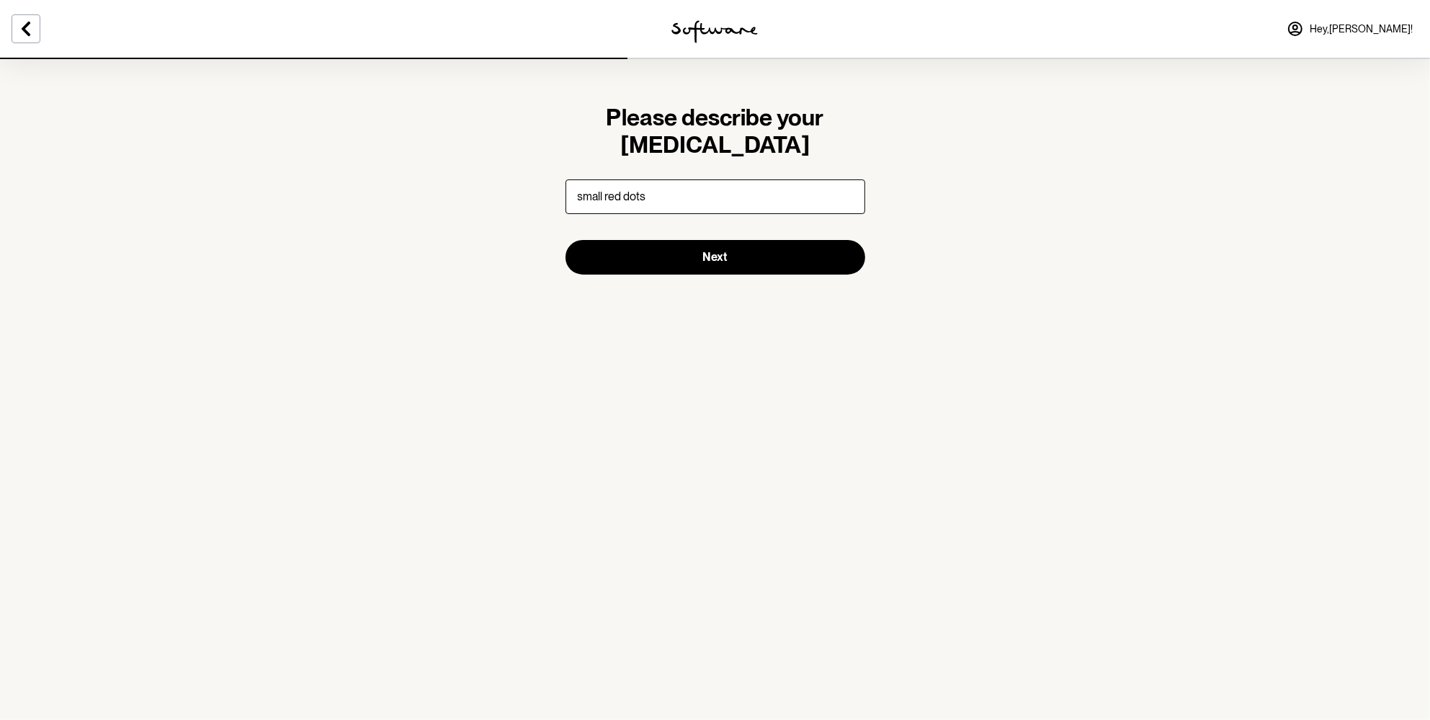
type input "small red dots"
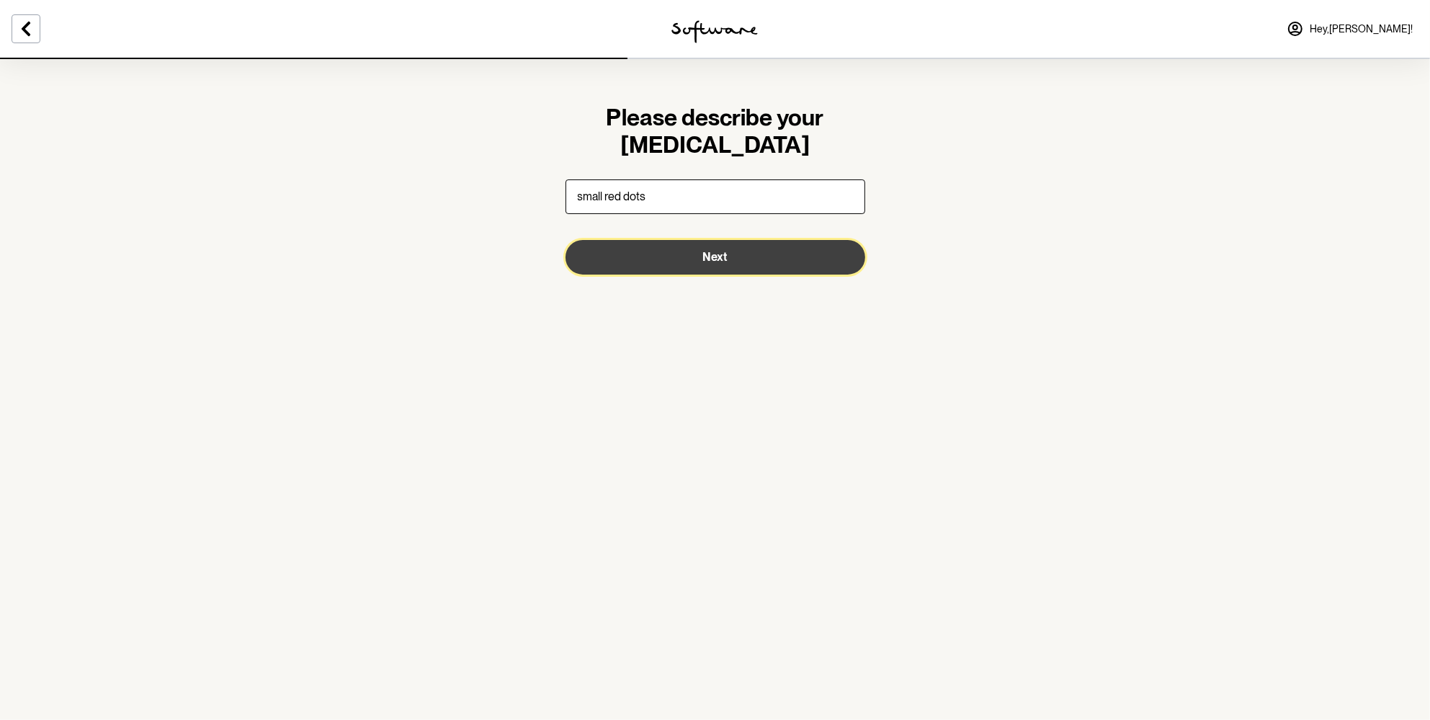
click at [721, 257] on span "Next" at bounding box center [715, 257] width 25 height 14
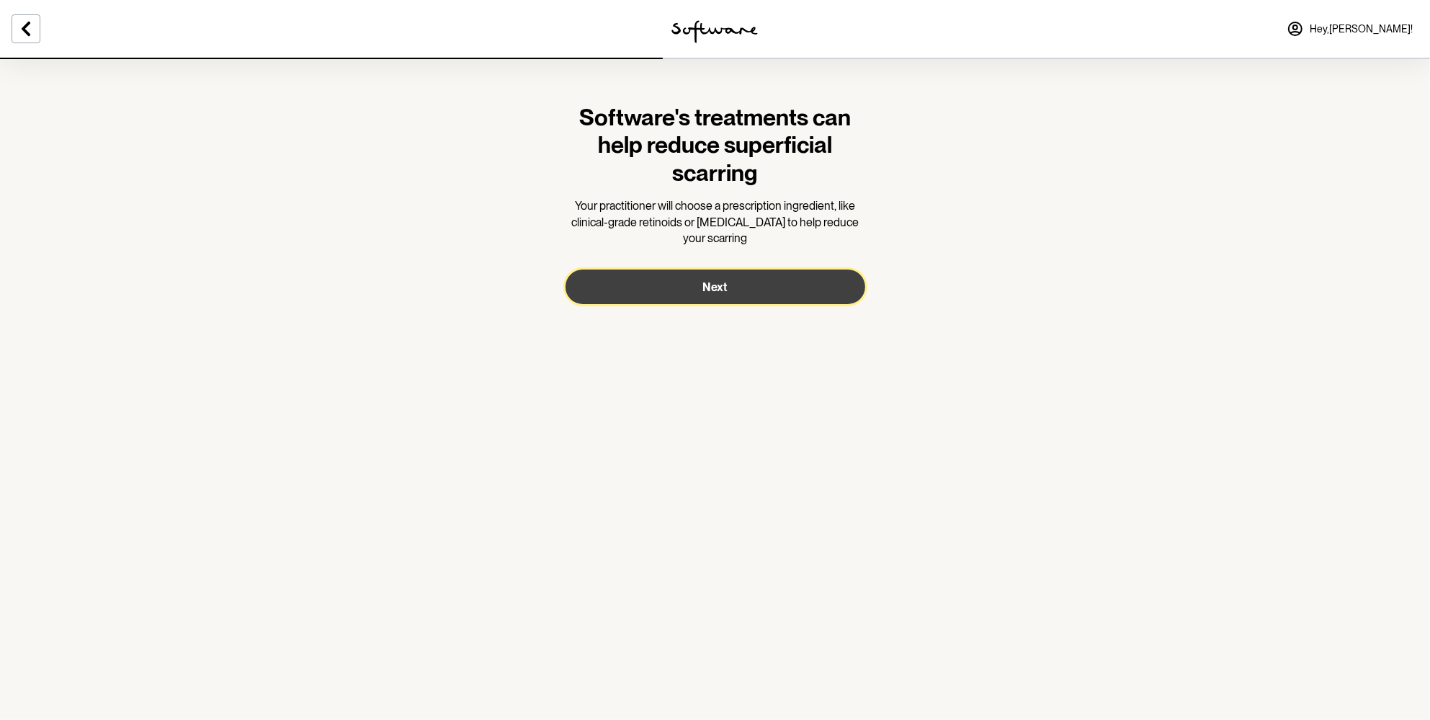
click at [729, 271] on button "Next" at bounding box center [716, 287] width 300 height 35
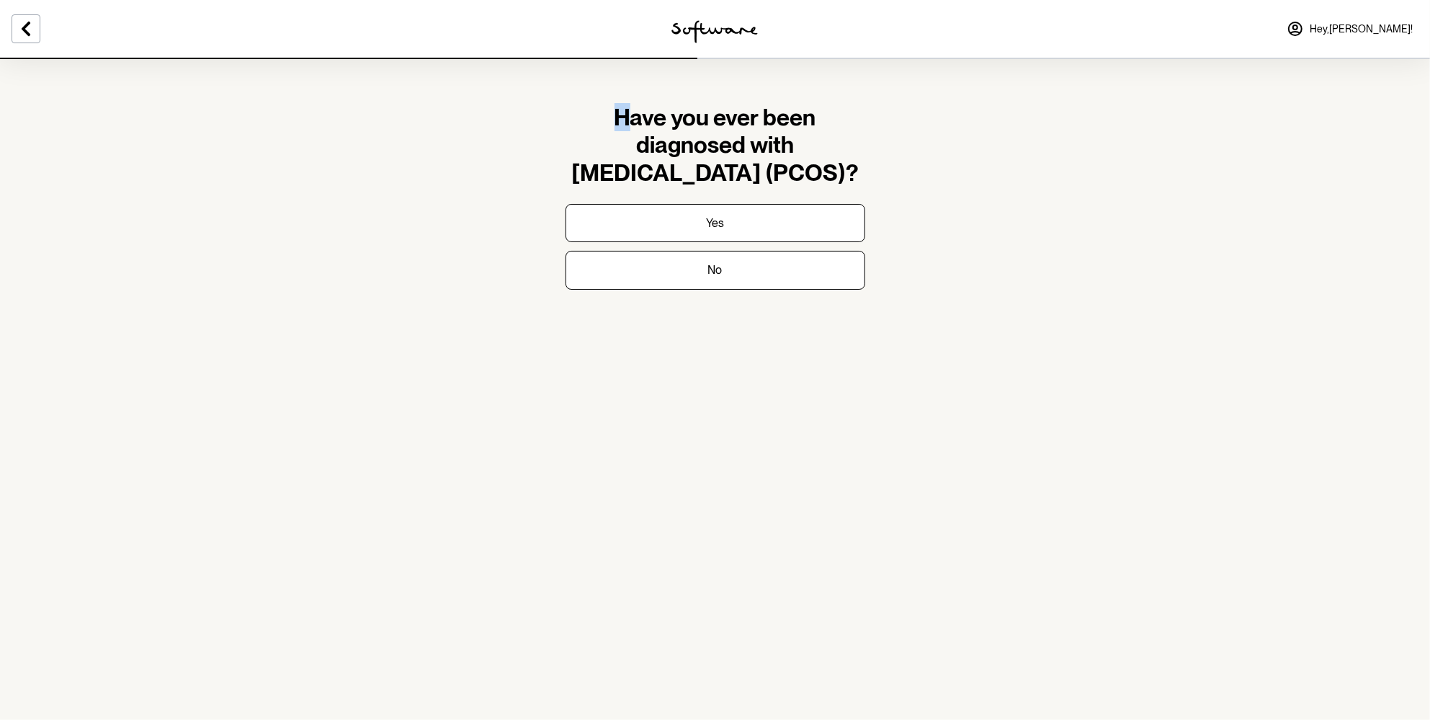
drag, startPoint x: 615, startPoint y: 130, endPoint x: 644, endPoint y: 144, distance: 32.2
click at [624, 128] on h1 "Have you ever been diagnosed with polycystic ovarian syndrome (PCOS)?" at bounding box center [716, 145] width 300 height 83
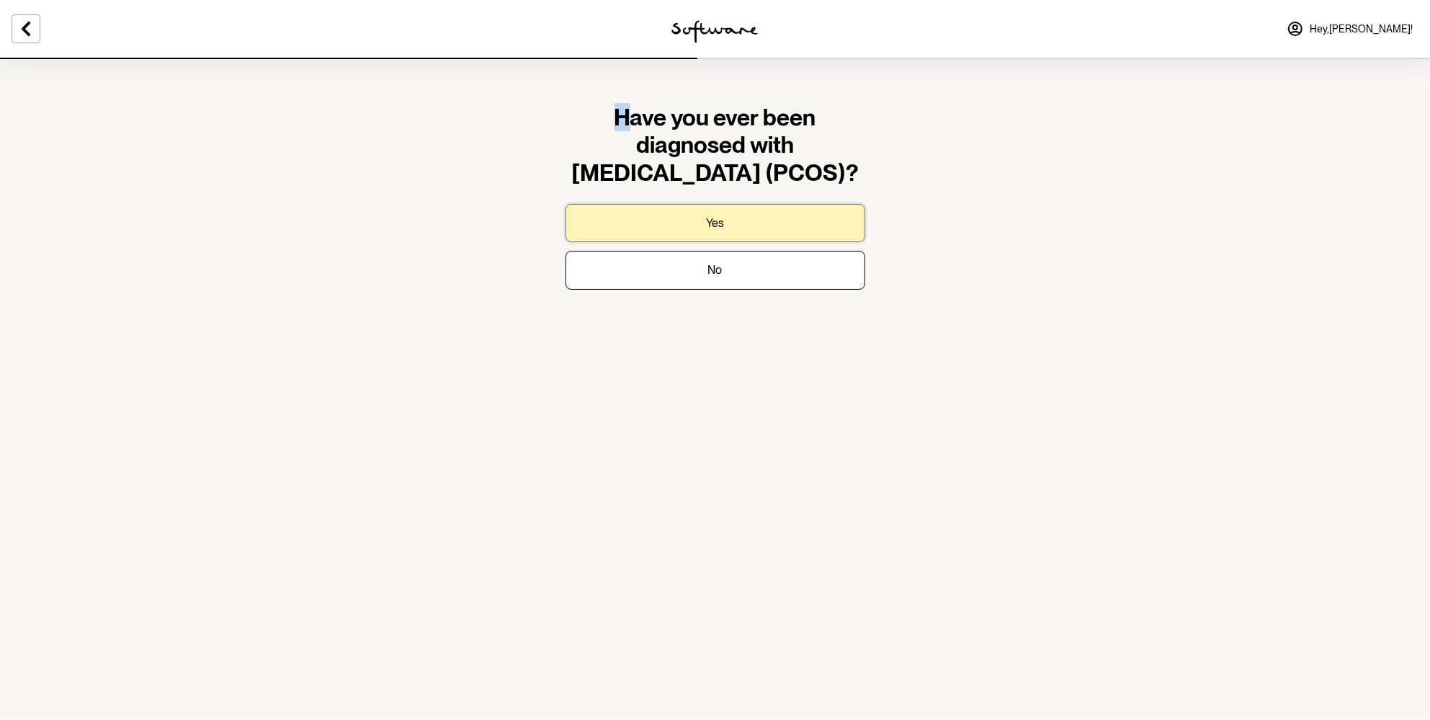
click at [683, 238] on button "Yes" at bounding box center [716, 223] width 300 height 38
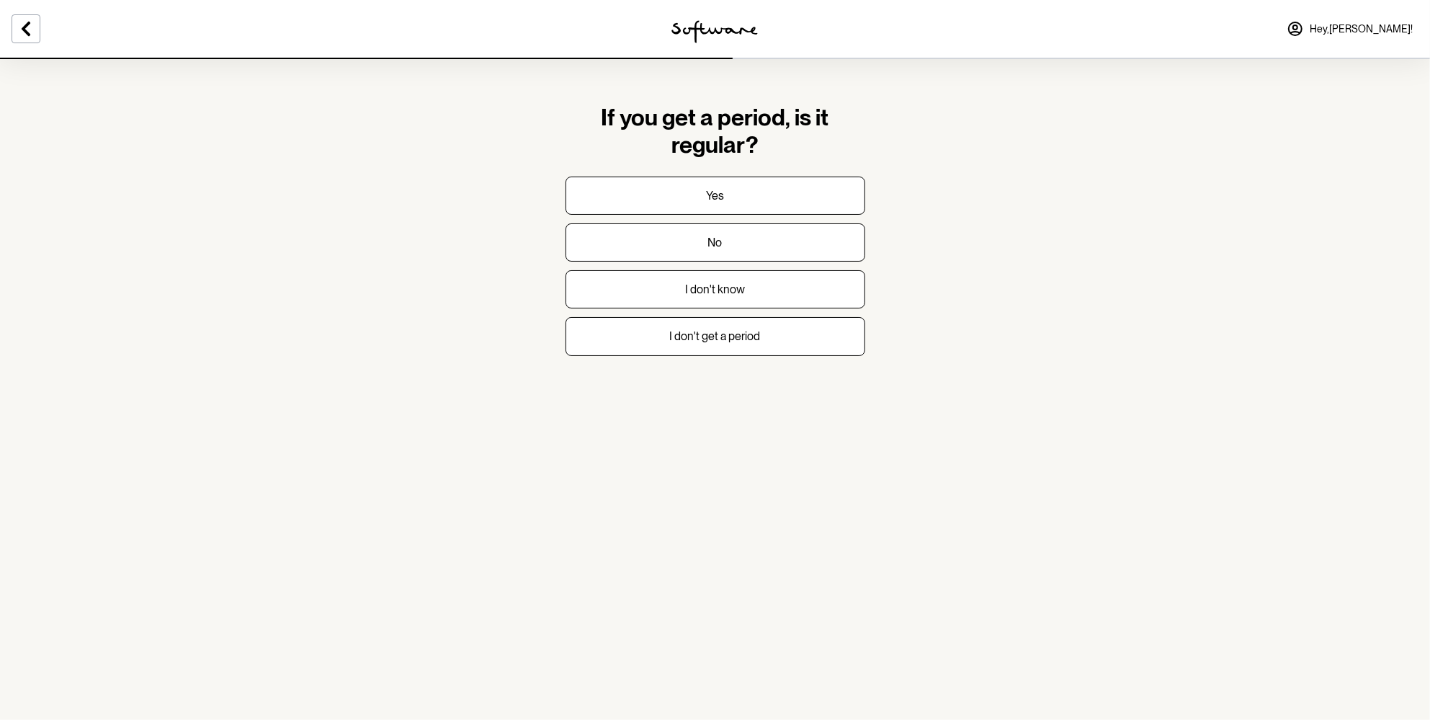
click at [350, 147] on section "If you get a period, is it regular? Yes No I don't know I don't get a period" at bounding box center [715, 360] width 1430 height 720
click at [730, 350] on button "I don't get a period" at bounding box center [716, 336] width 300 height 38
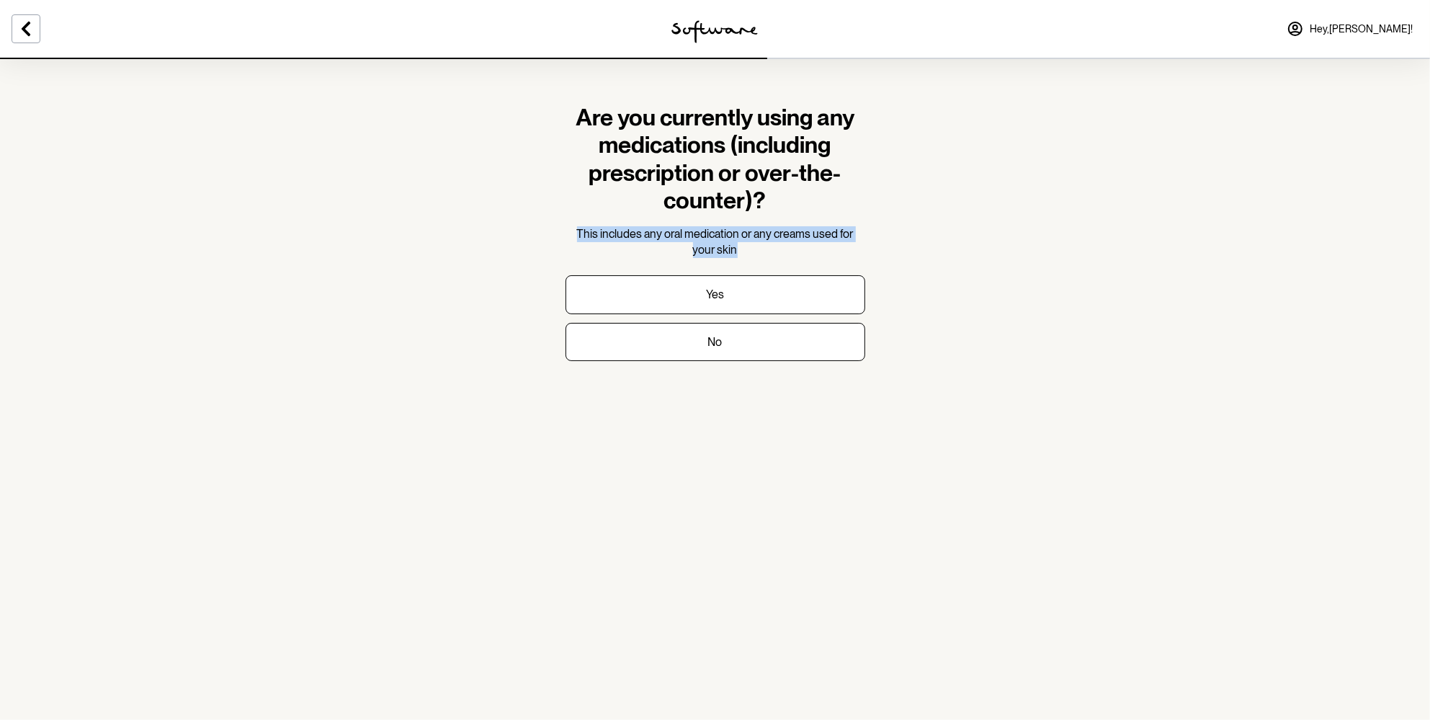
drag, startPoint x: 546, startPoint y: 231, endPoint x: 782, endPoint y: 251, distance: 236.5
click at [782, 251] on section "Are you currently using any medications (including prescription or over-the-cou…" at bounding box center [715, 360] width 1430 height 720
click at [782, 251] on p "This includes any oral medication or any creams used for your skin" at bounding box center [716, 242] width 300 height 32
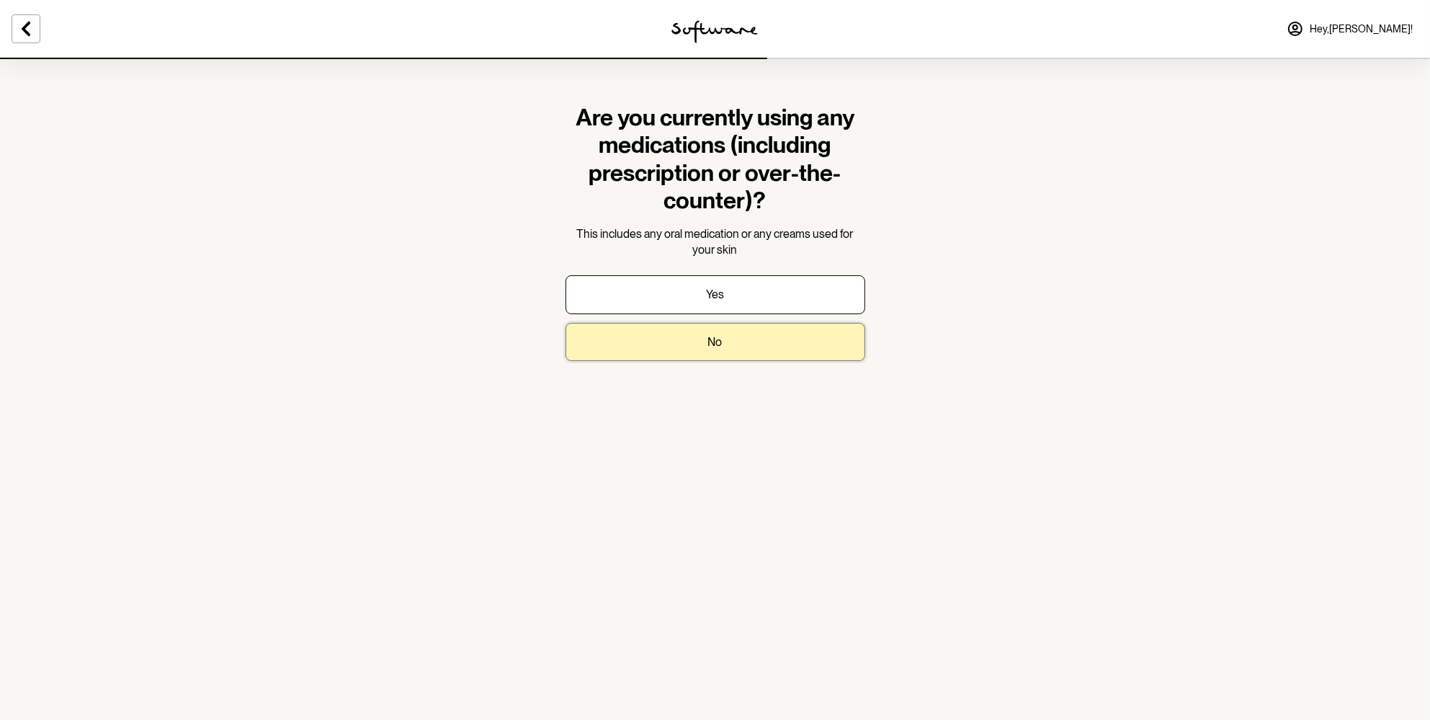
click at [706, 337] on button "No" at bounding box center [716, 342] width 300 height 38
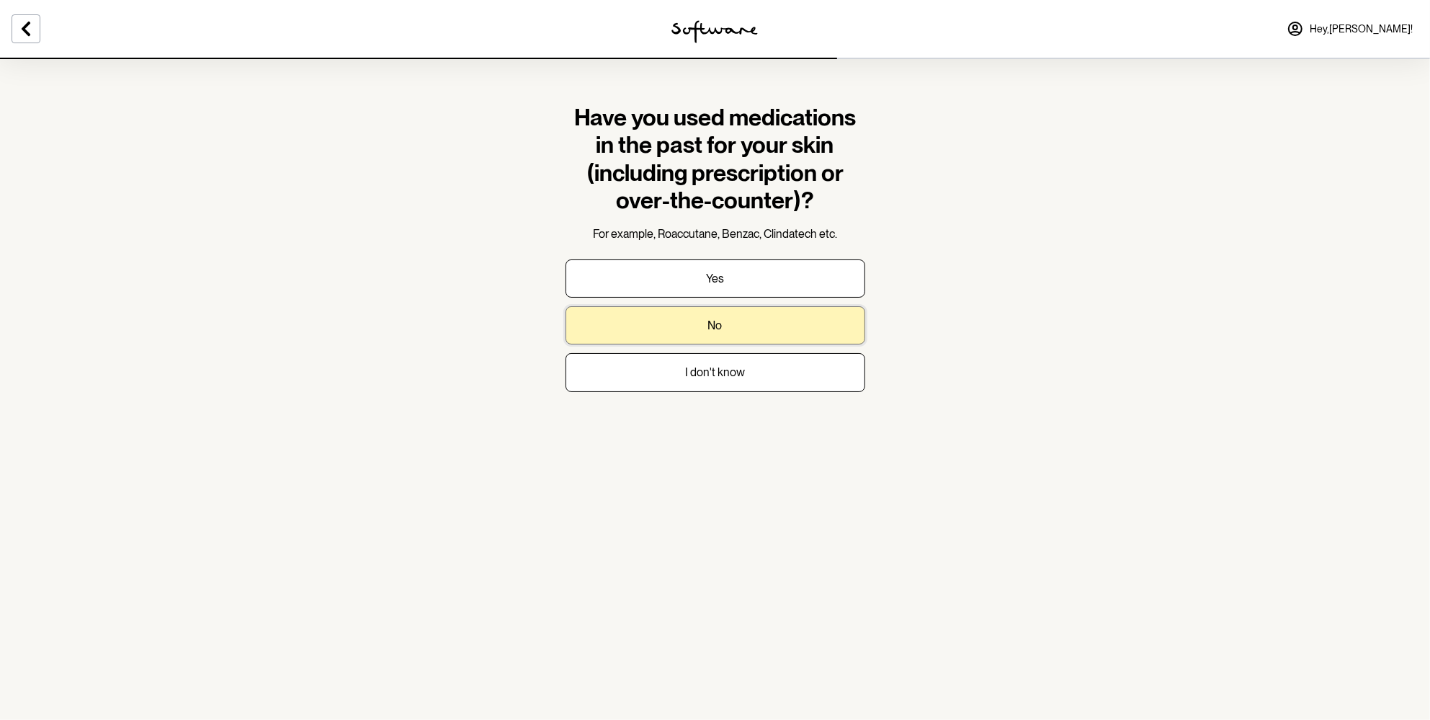
click at [739, 320] on button "No" at bounding box center [716, 325] width 300 height 38
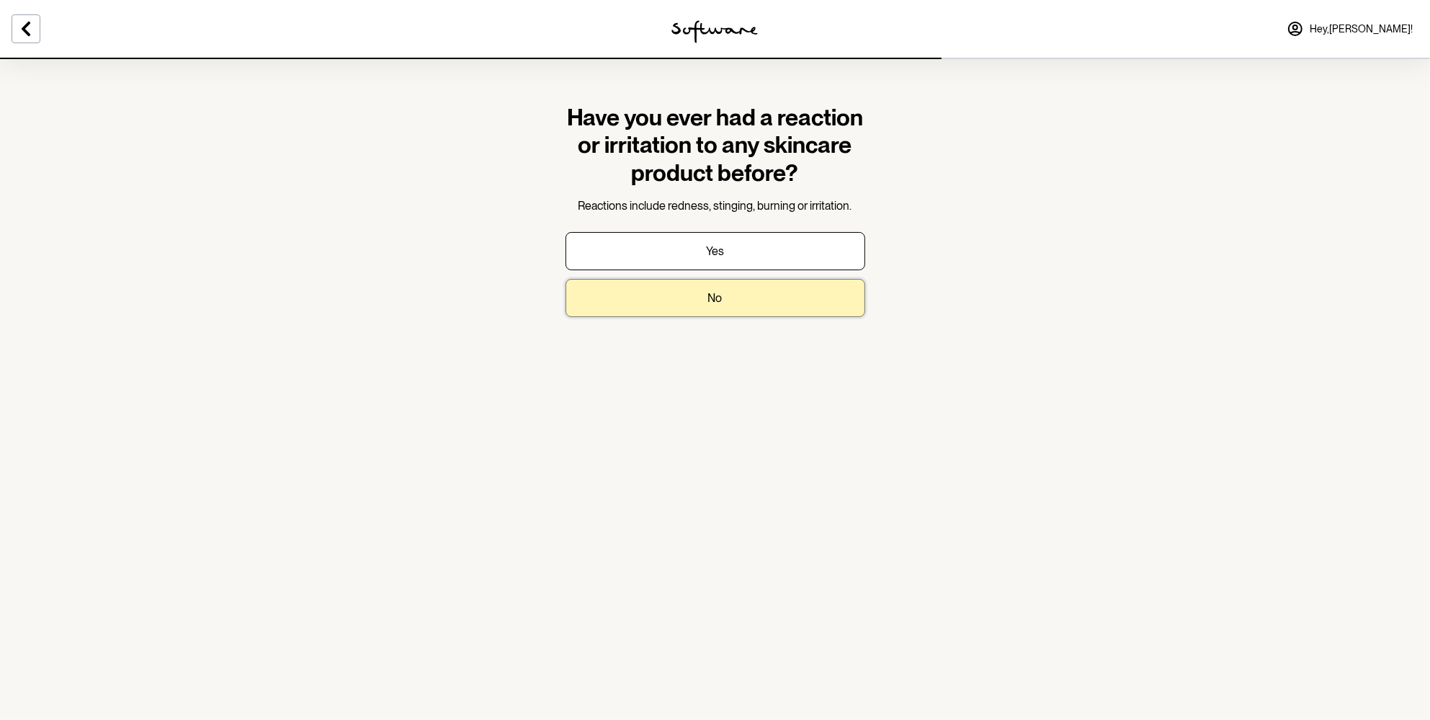
click at [708, 303] on p "No" at bounding box center [715, 298] width 14 height 14
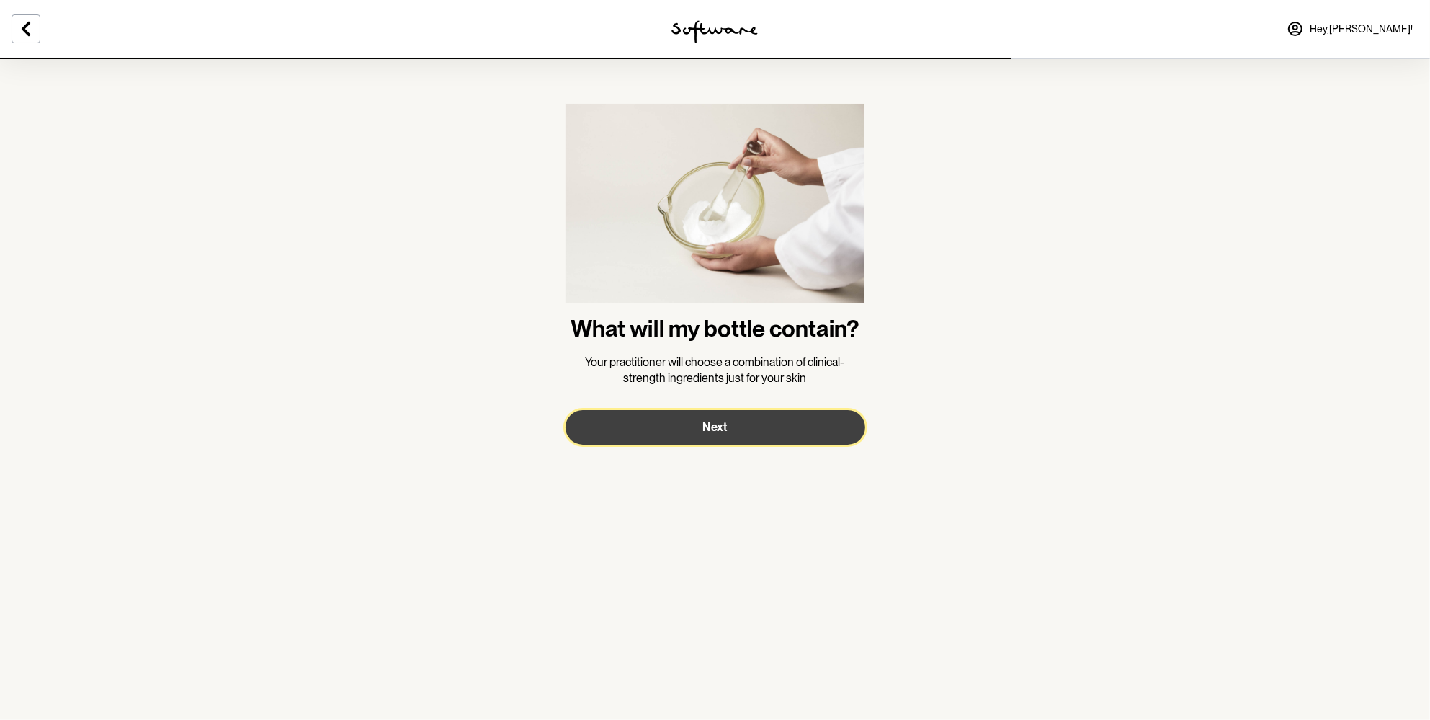
click at [672, 432] on button "Next" at bounding box center [716, 427] width 300 height 35
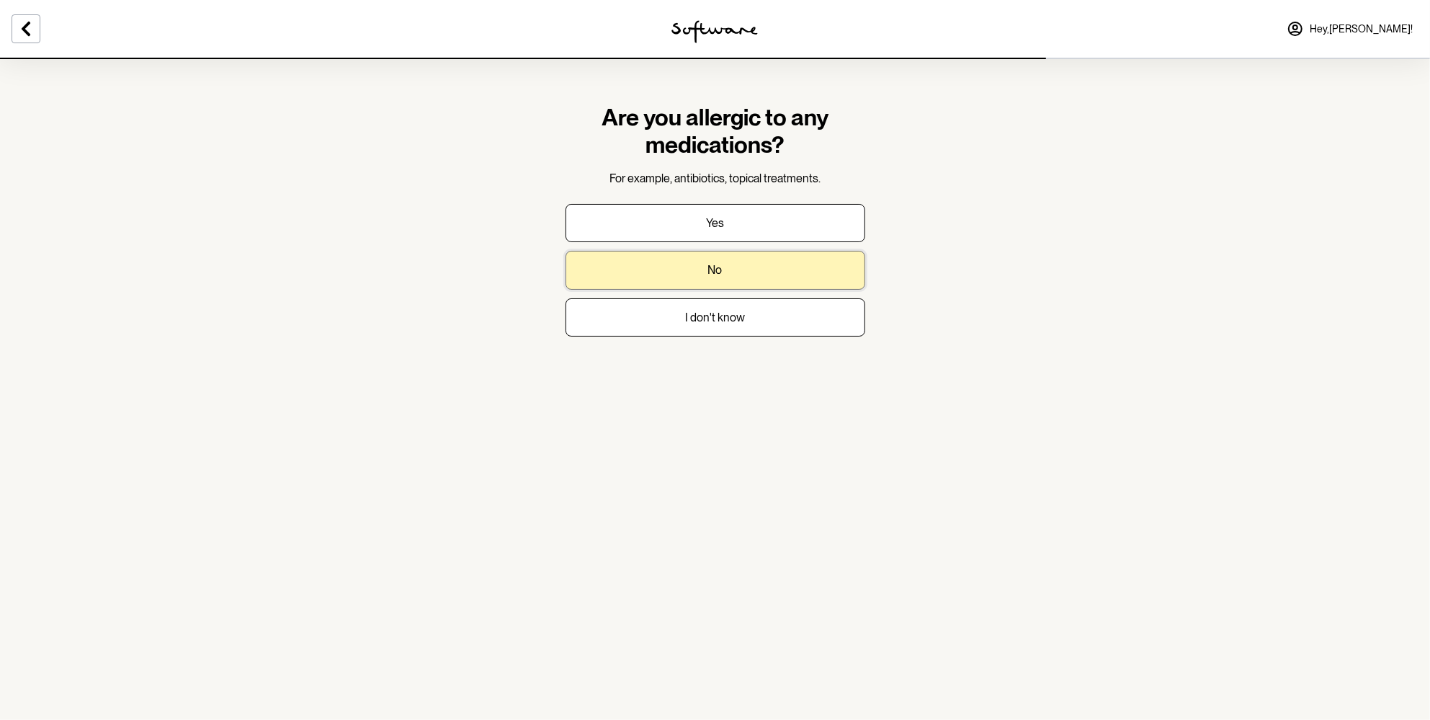
click at [682, 260] on button "No" at bounding box center [716, 270] width 300 height 38
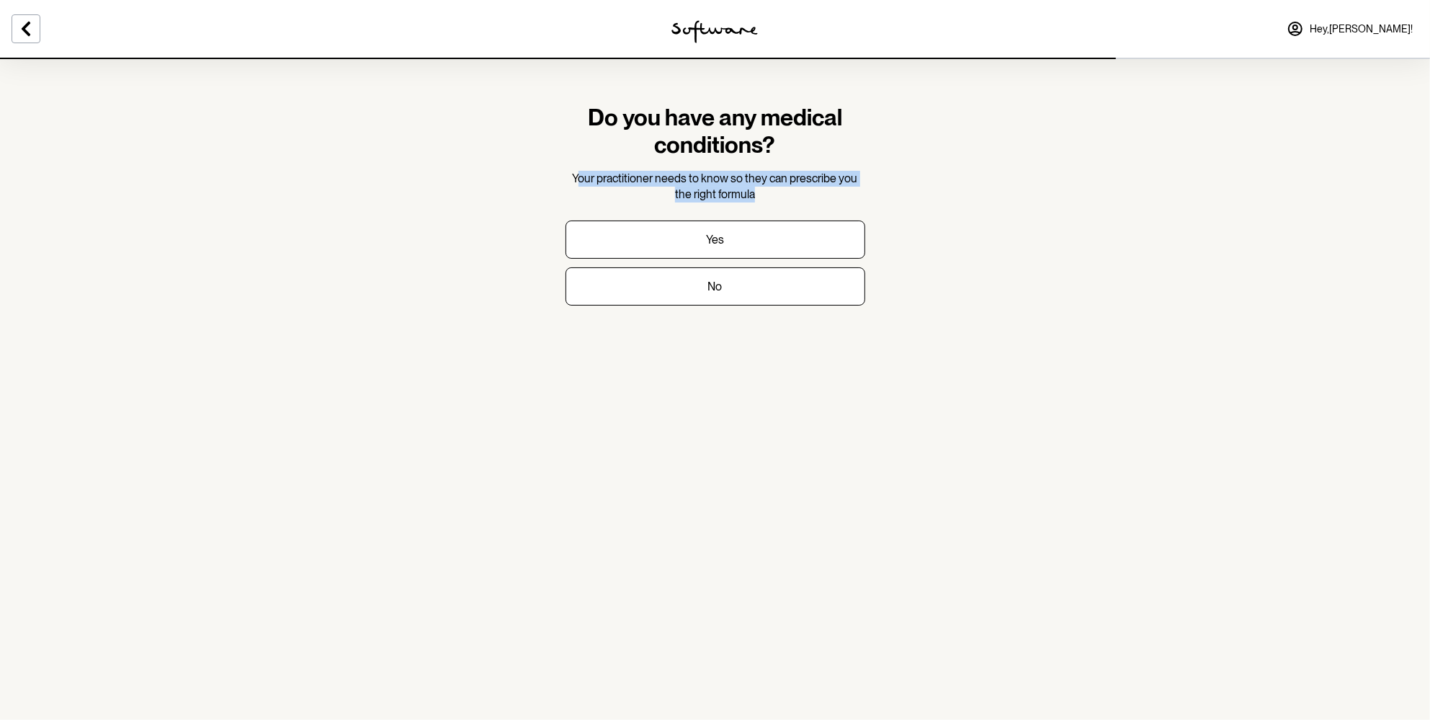
drag, startPoint x: 578, startPoint y: 176, endPoint x: 789, endPoint y: 187, distance: 211.5
click at [789, 187] on p "Your practitioner needs to know so they can prescribe you the right formula" at bounding box center [716, 187] width 300 height 32
drag, startPoint x: 789, startPoint y: 187, endPoint x: 792, endPoint y: 219, distance: 31.8
click at [790, 187] on p "Your practitioner needs to know so they can prescribe you the right formula" at bounding box center [716, 187] width 300 height 32
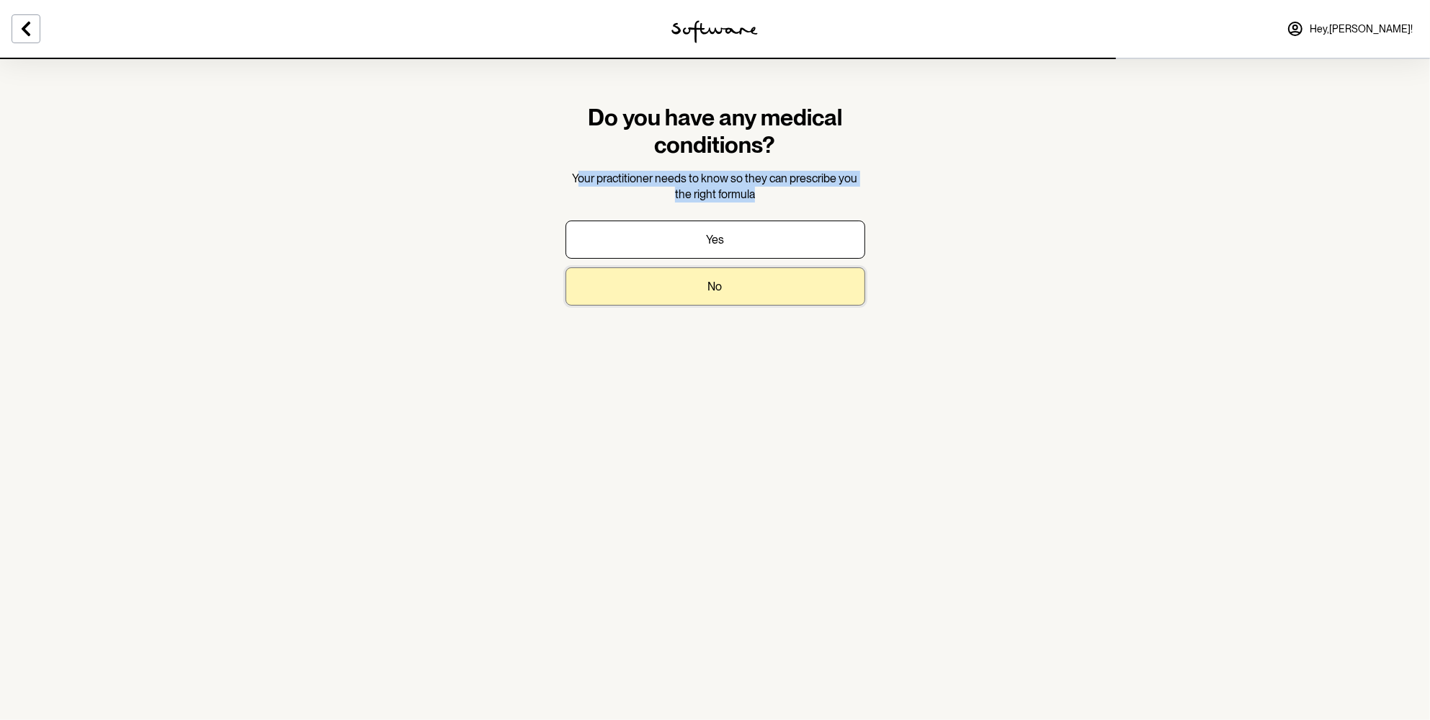
click at [760, 297] on button "No" at bounding box center [716, 286] width 300 height 38
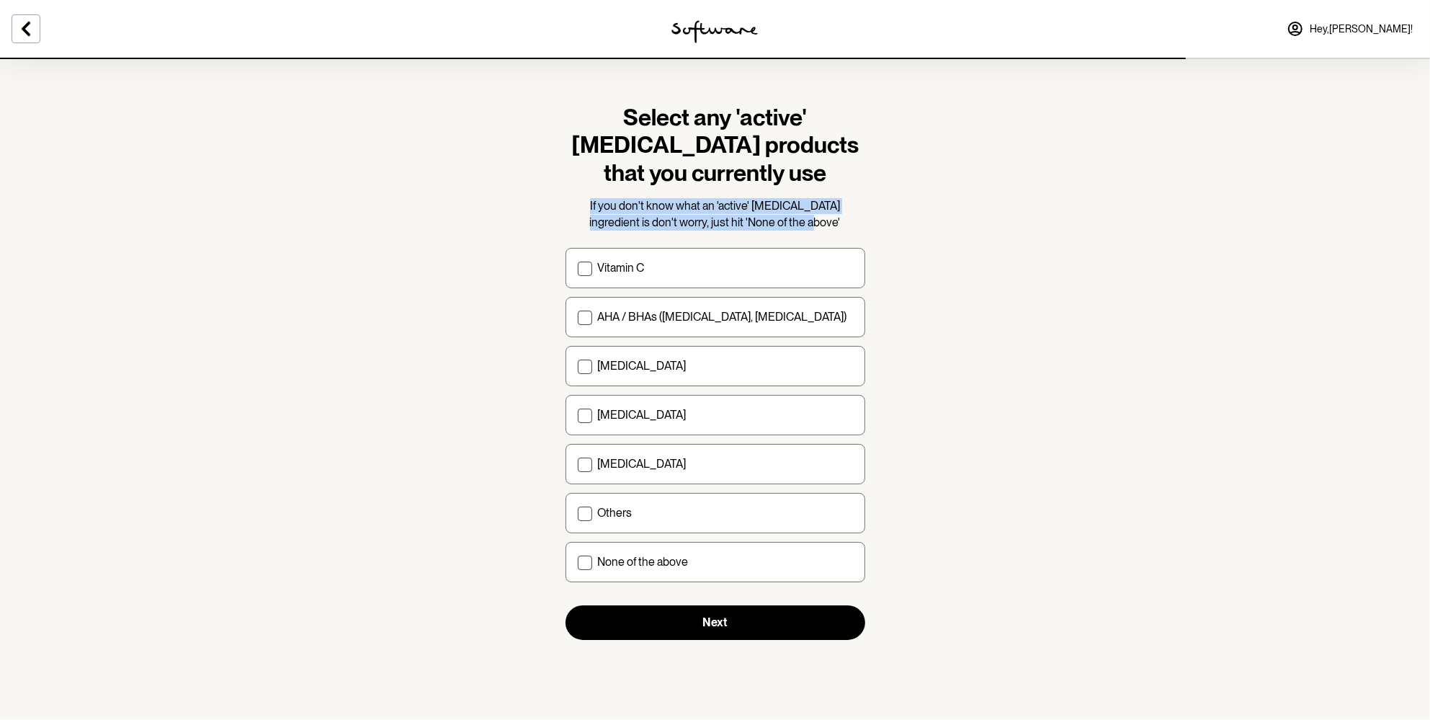
drag, startPoint x: 567, startPoint y: 205, endPoint x: 825, endPoint y: 223, distance: 258.6
click at [825, 223] on p "If you don't know what an 'active' skin care ingredient is don't worry, just hi…" at bounding box center [716, 214] width 300 height 32
drag, startPoint x: 825, startPoint y: 223, endPoint x: 531, endPoint y: 208, distance: 294.5
click at [531, 208] on section "Select any 'active' skin care products that you currently use If you don't know…" at bounding box center [715, 360] width 1430 height 720
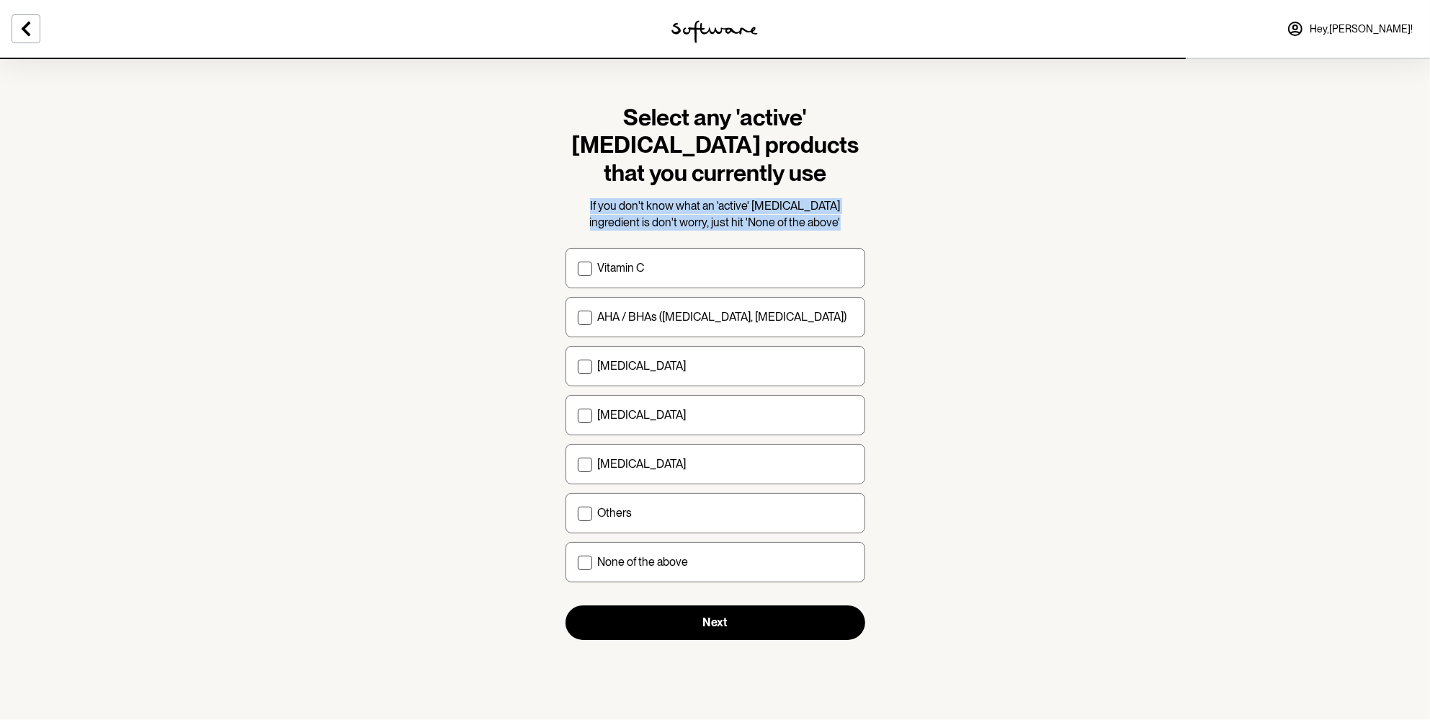
click at [531, 208] on section "Select any 'active' skin care products that you currently use If you don't know…" at bounding box center [715, 360] width 1430 height 720
drag, startPoint x: 778, startPoint y: 218, endPoint x: 824, endPoint y: 226, distance: 47.4
click at [824, 226] on section "Select any 'active' skin care products that you currently use If you don't know…" at bounding box center [715, 360] width 1430 height 720
click at [824, 226] on p "If you don't know what an 'active' skin care ingredient is don't worry, just hi…" at bounding box center [716, 214] width 300 height 32
drag, startPoint x: 669, startPoint y: 220, endPoint x: 474, endPoint y: 197, distance: 195.9
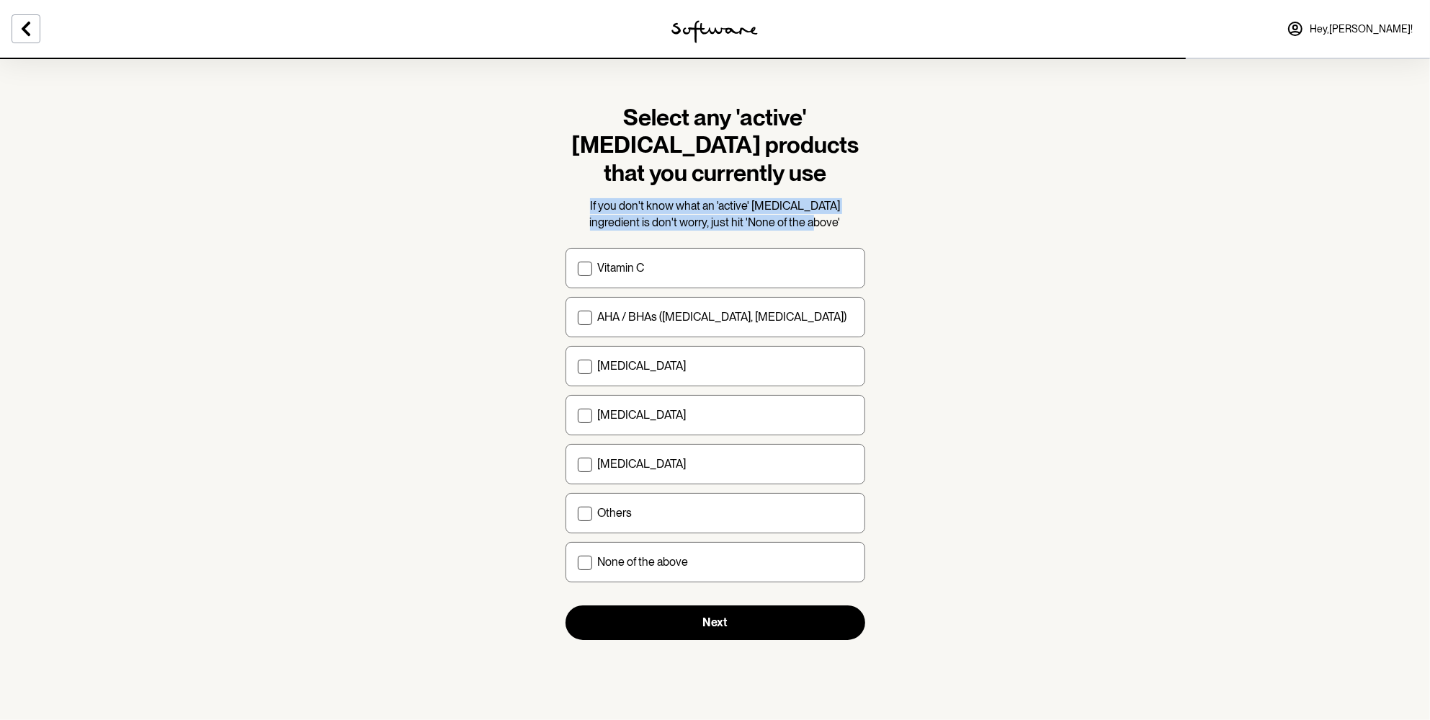
click at [474, 197] on section "Select any 'active' skin care products that you currently use If you don't know…" at bounding box center [715, 360] width 1430 height 720
drag, startPoint x: 663, startPoint y: 203, endPoint x: 826, endPoint y: 208, distance: 162.9
click at [826, 208] on section "Select any 'active' skin care products that you currently use If you don't know…" at bounding box center [715, 360] width 1430 height 720
click at [826, 208] on span "If you don't know what an 'active' skin care ingredient is don't worry, just hi…" at bounding box center [715, 214] width 251 height 30
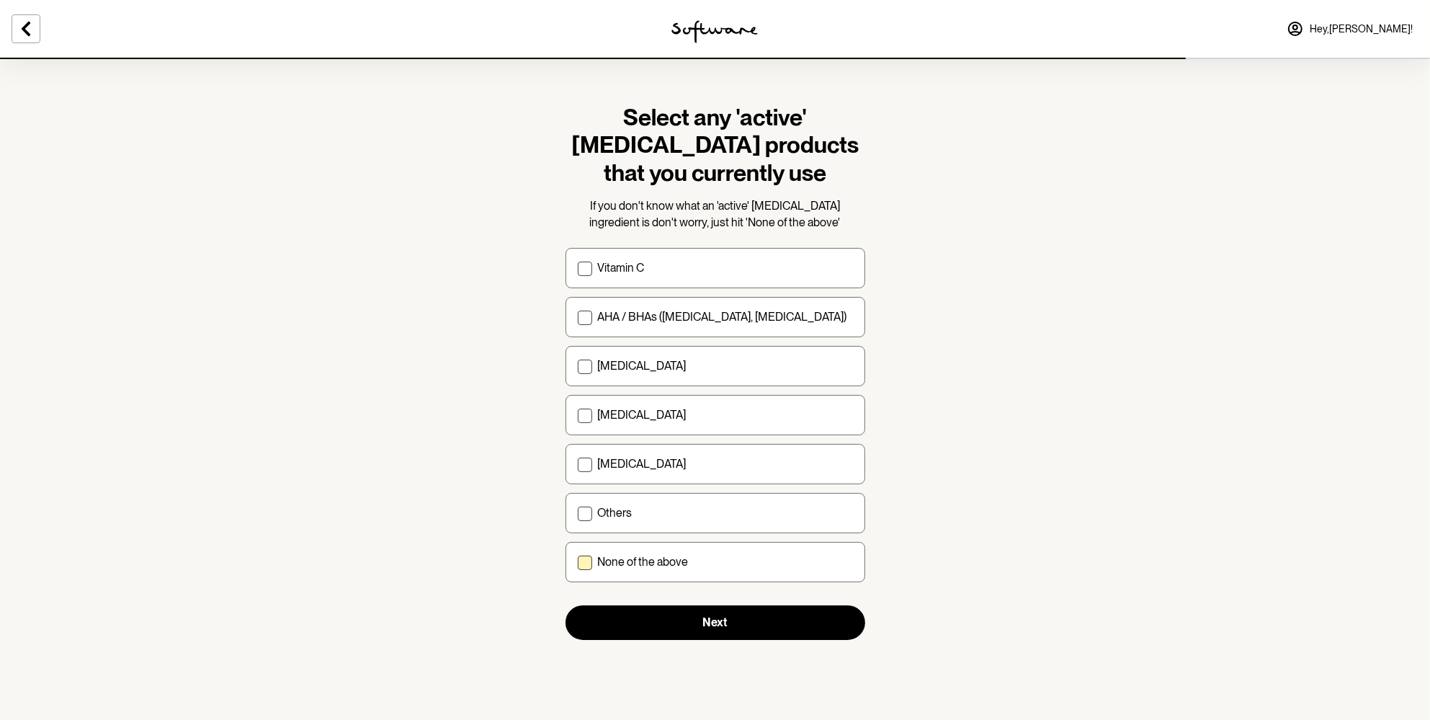
click at [688, 561] on div "None of the above" at bounding box center [725, 562] width 255 height 14
click at [578, 562] on input "None of the above" at bounding box center [577, 562] width 1 height 1
checkbox input "true"
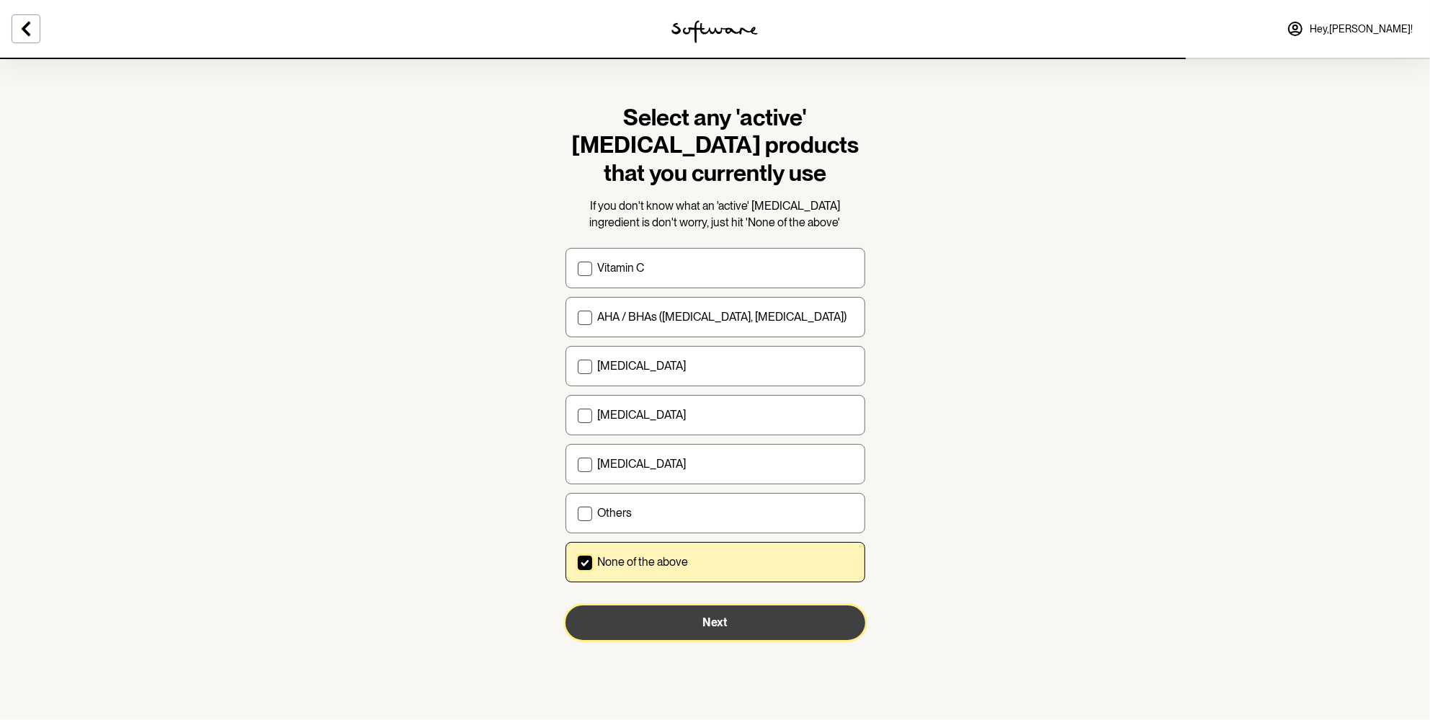
click at [697, 621] on button "Next" at bounding box center [716, 622] width 300 height 35
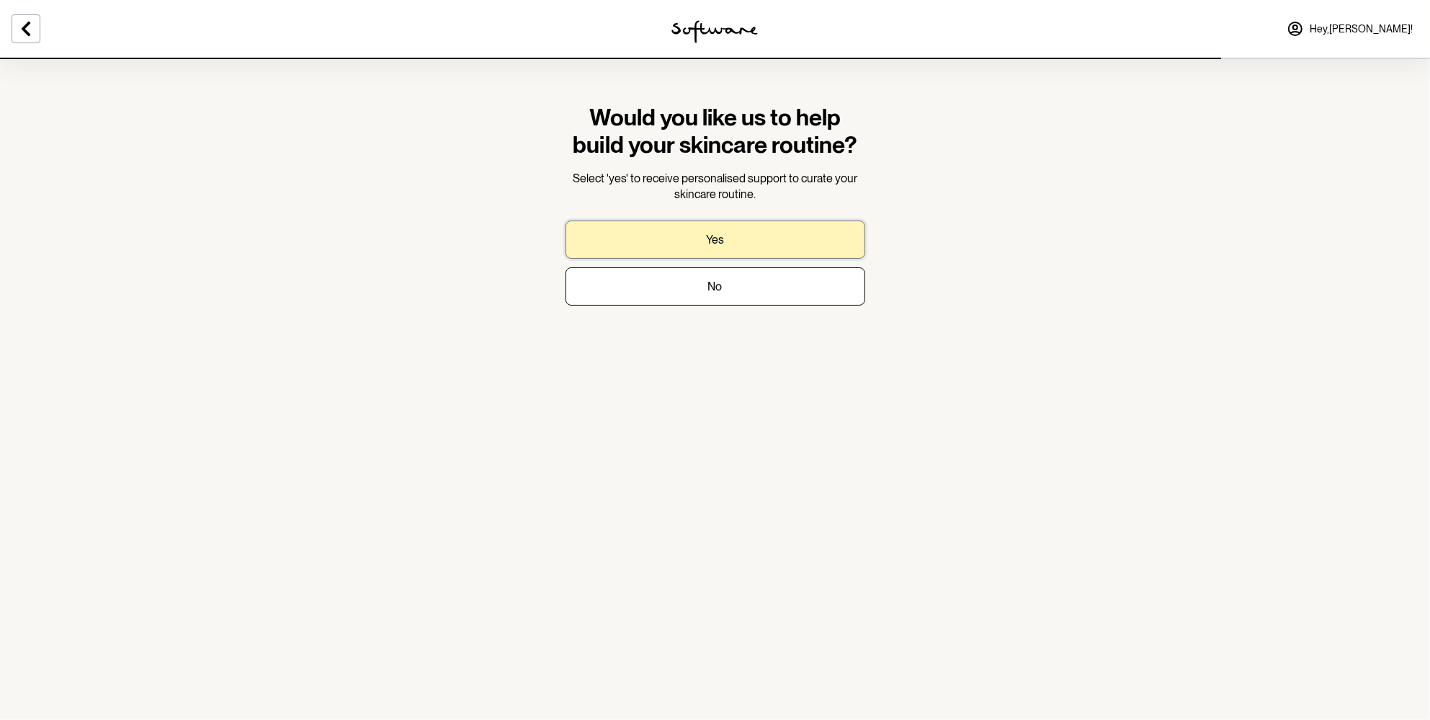
click at [748, 241] on button "Yes" at bounding box center [716, 240] width 300 height 38
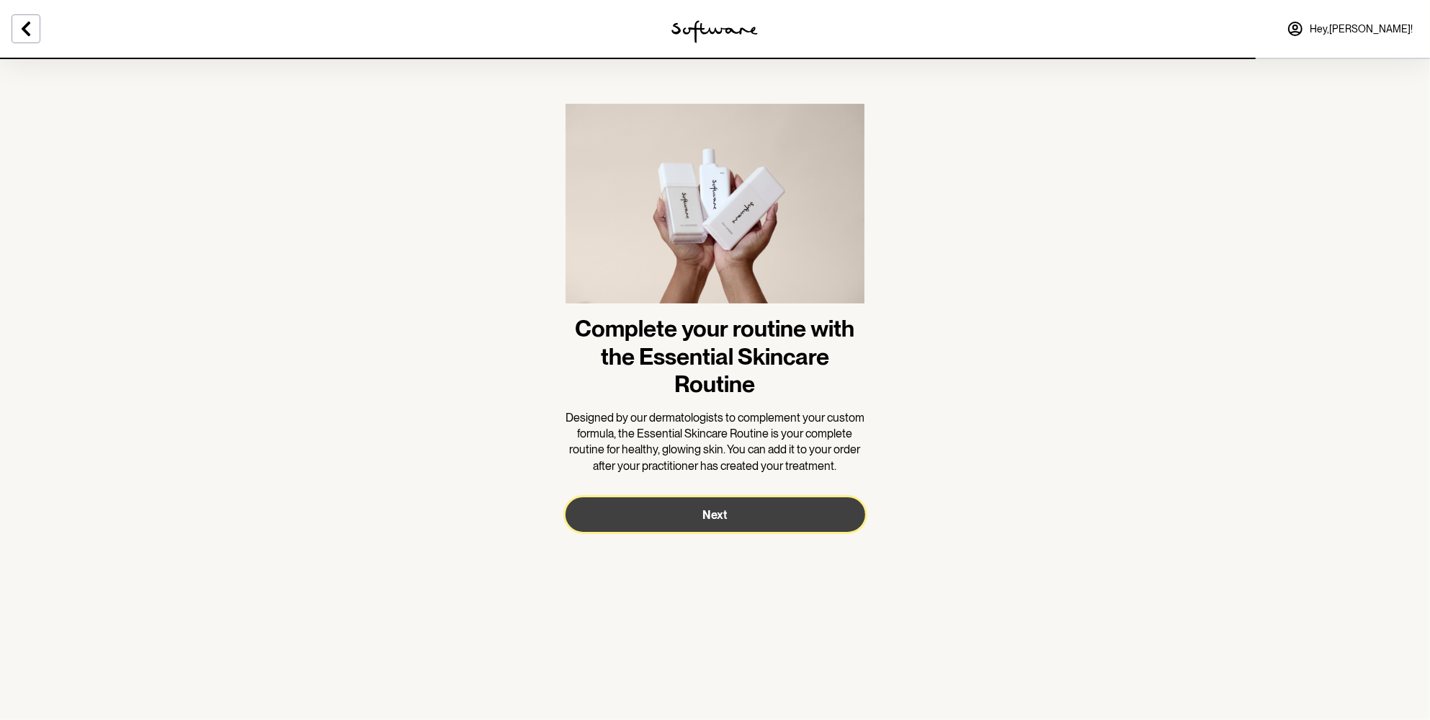
click at [743, 524] on button "Next" at bounding box center [716, 514] width 300 height 35
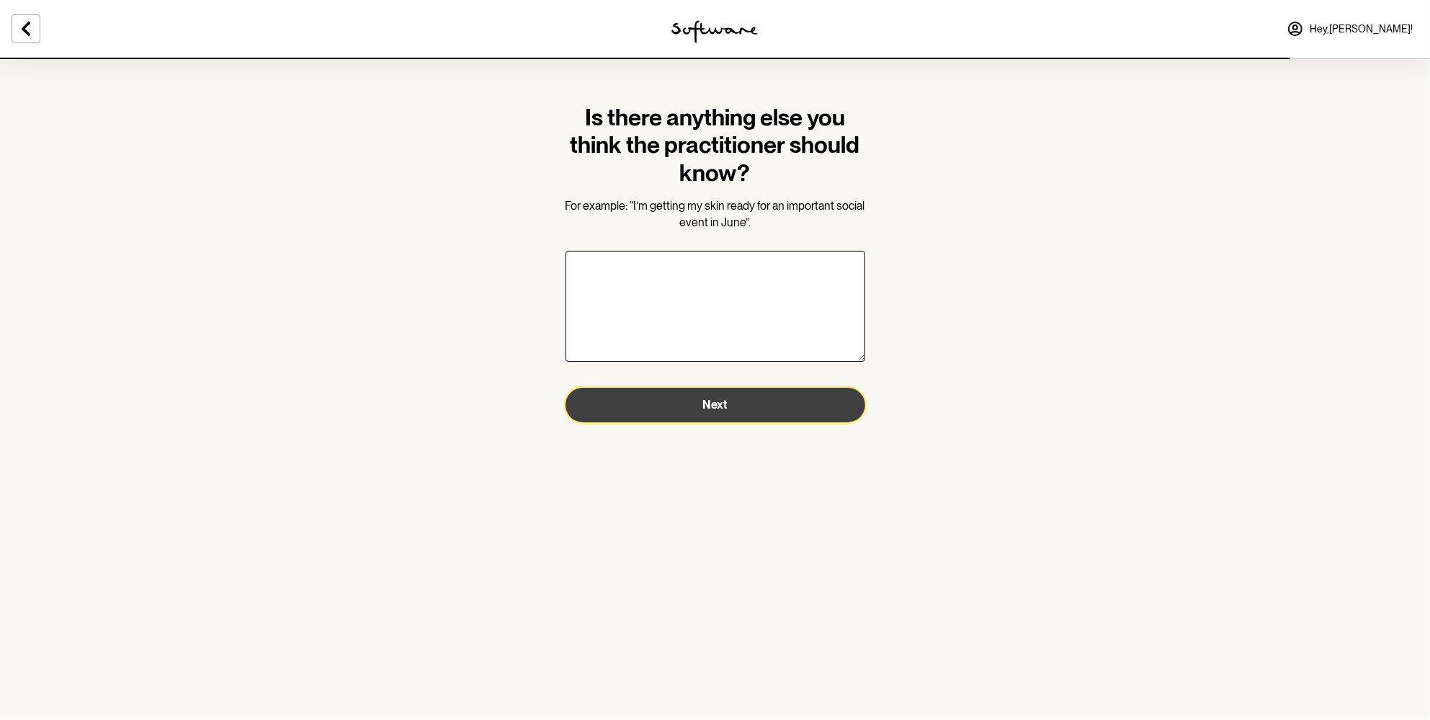
click at [690, 399] on button "Next" at bounding box center [716, 405] width 300 height 35
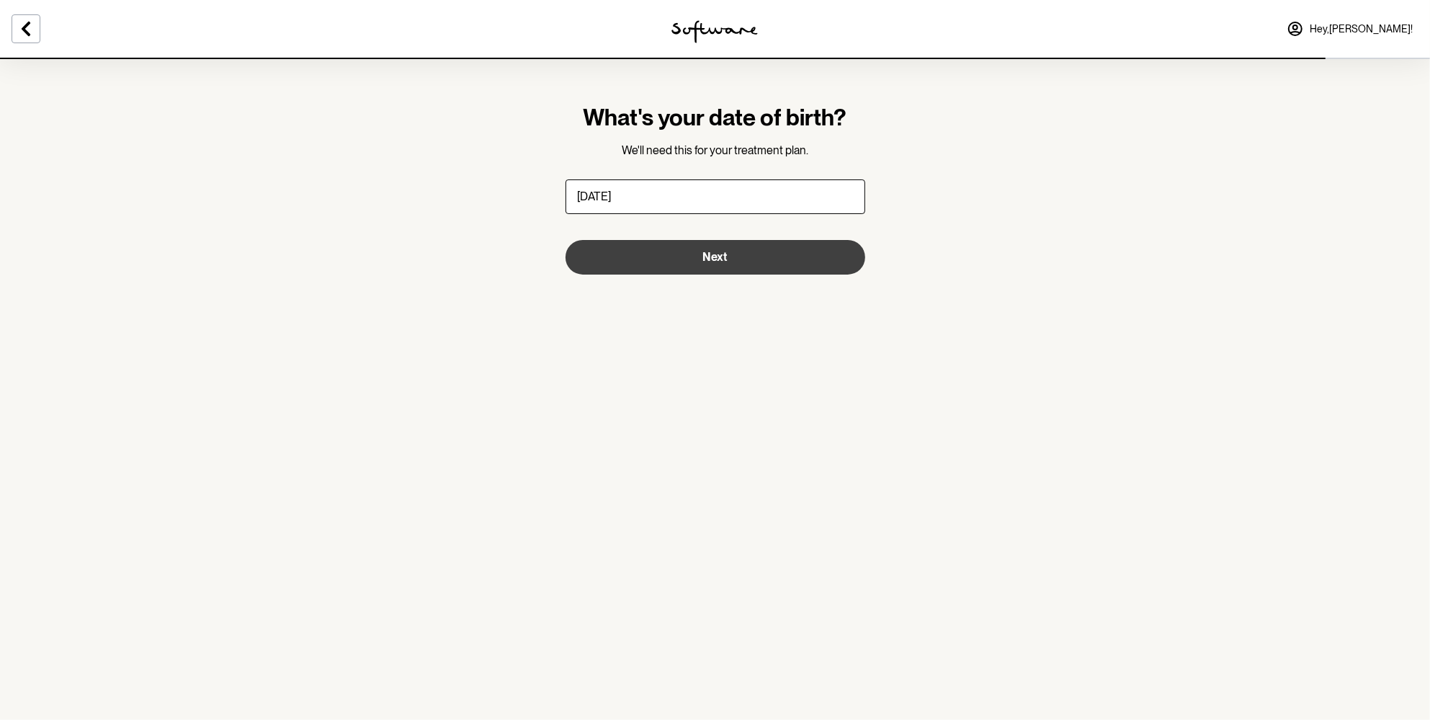
type input "22/08/2002"
click at [739, 257] on button "Next" at bounding box center [716, 257] width 300 height 35
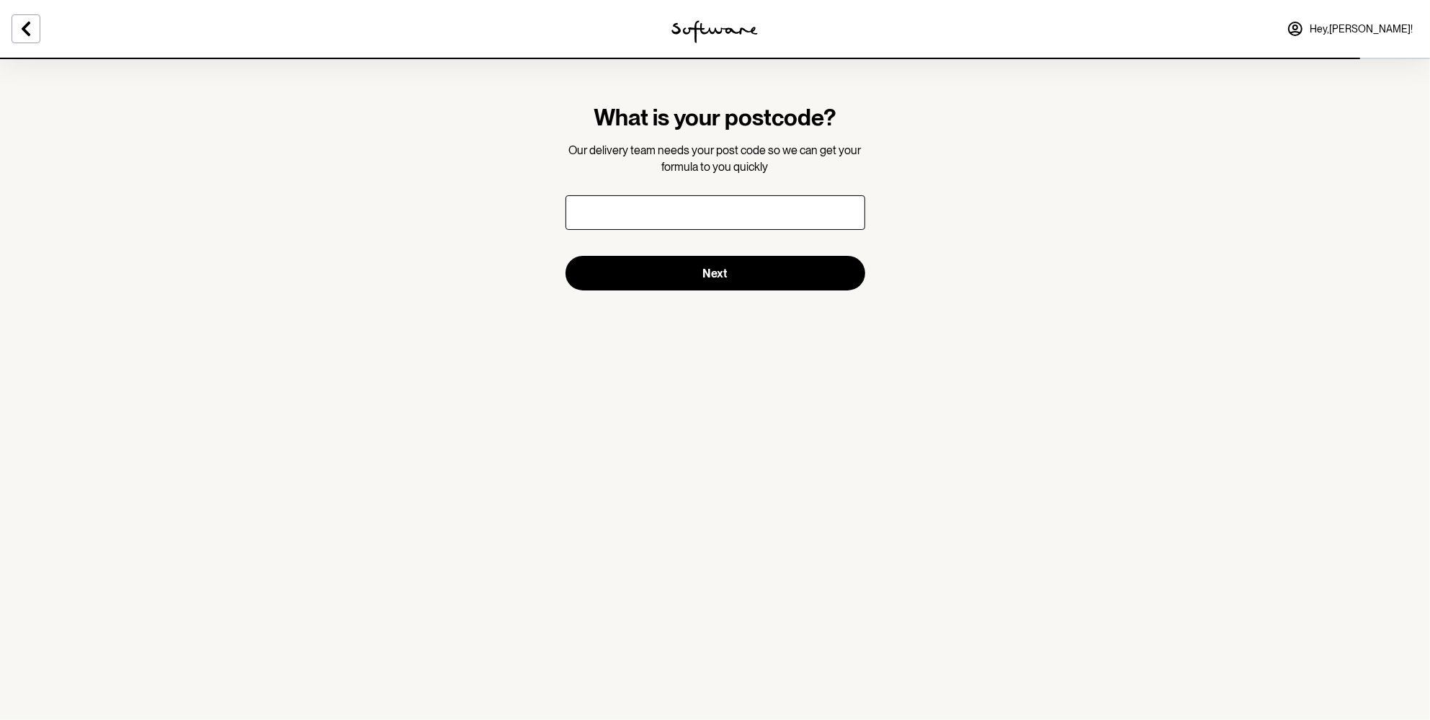
click at [695, 223] on input "What is your postcode?" at bounding box center [716, 212] width 300 height 35
type input "2306"
click at [566, 256] on button "Next" at bounding box center [716, 273] width 300 height 35
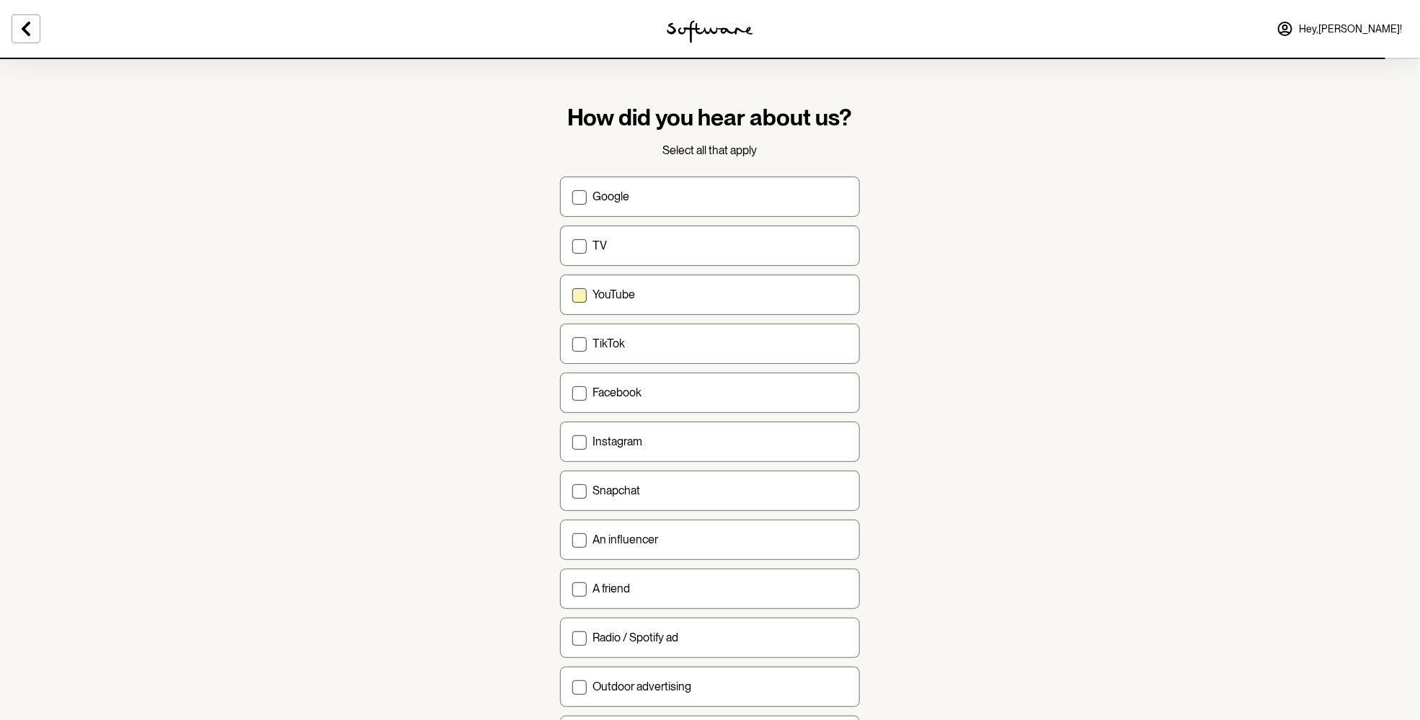
click at [598, 297] on p "YouTube" at bounding box center [613, 295] width 43 height 14
click at [572, 295] on input "YouTube" at bounding box center [571, 294] width 1 height 1
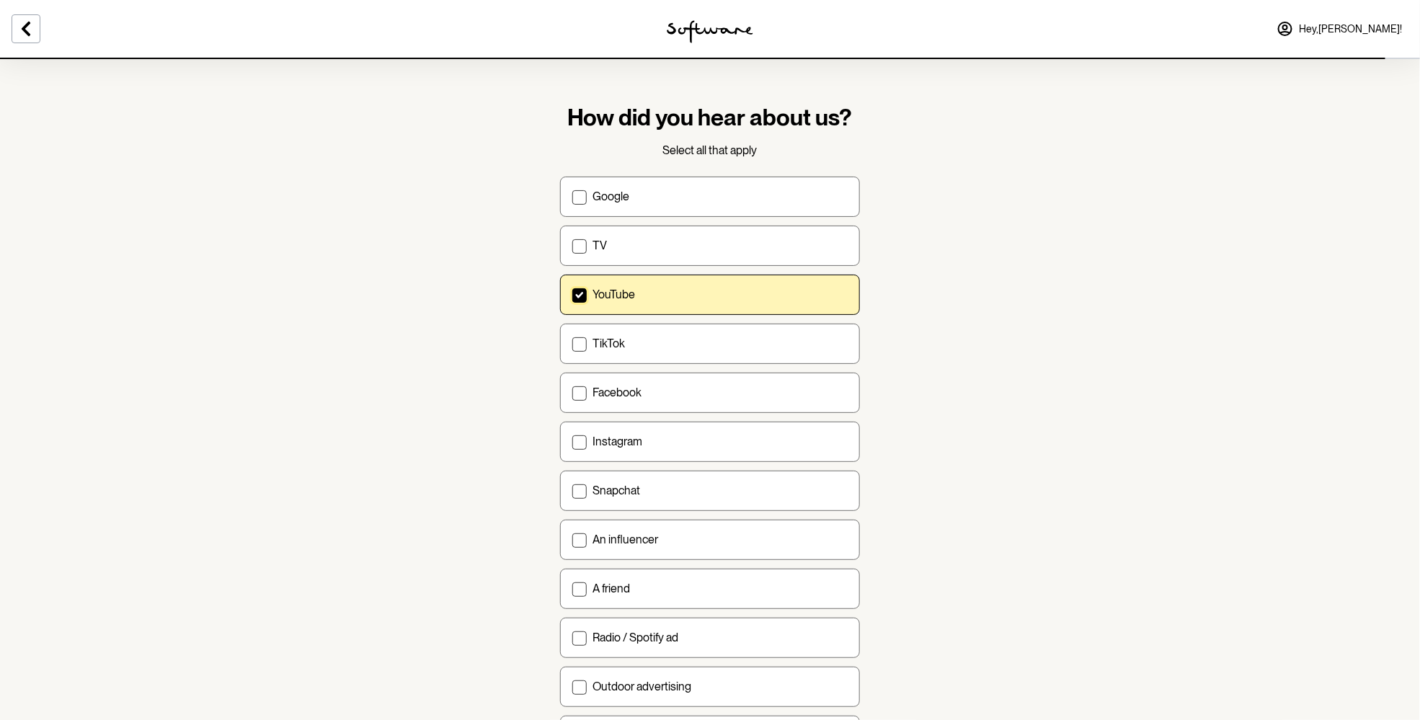
click at [627, 300] on p "YouTube" at bounding box center [613, 295] width 43 height 14
click at [572, 295] on input "YouTube" at bounding box center [571, 294] width 1 height 1
checkbox input "false"
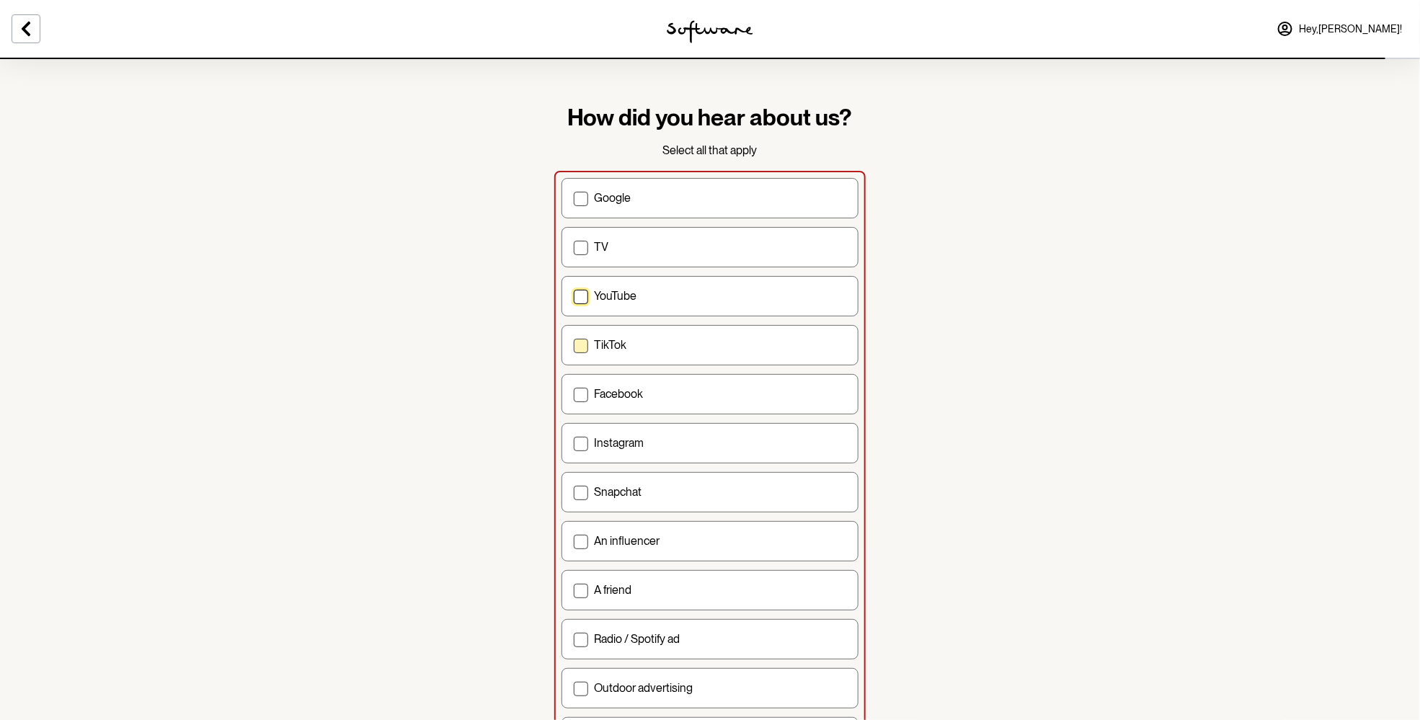
click at [618, 352] on label "TikTok" at bounding box center [709, 345] width 297 height 40
click at [574, 345] on input "TikTok" at bounding box center [573, 344] width 1 height 1
checkbox input "true"
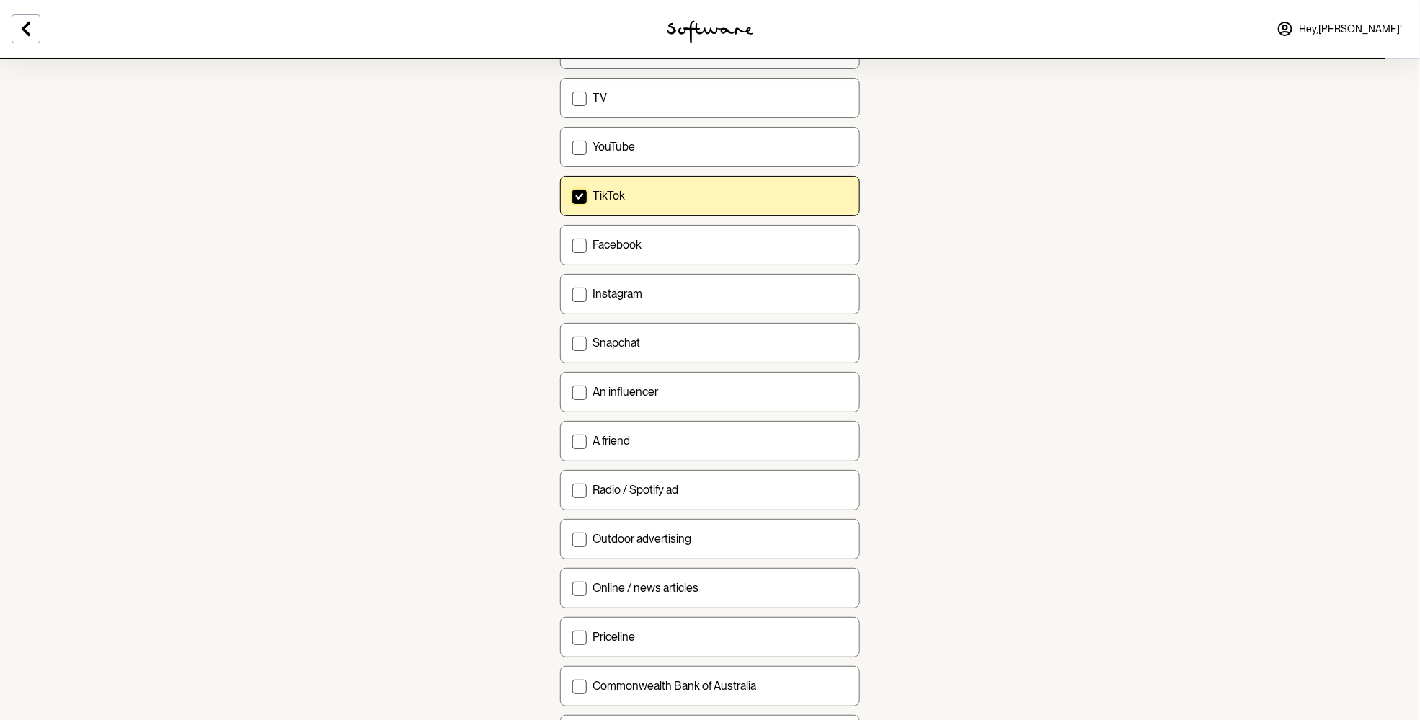
scroll to position [280, 0]
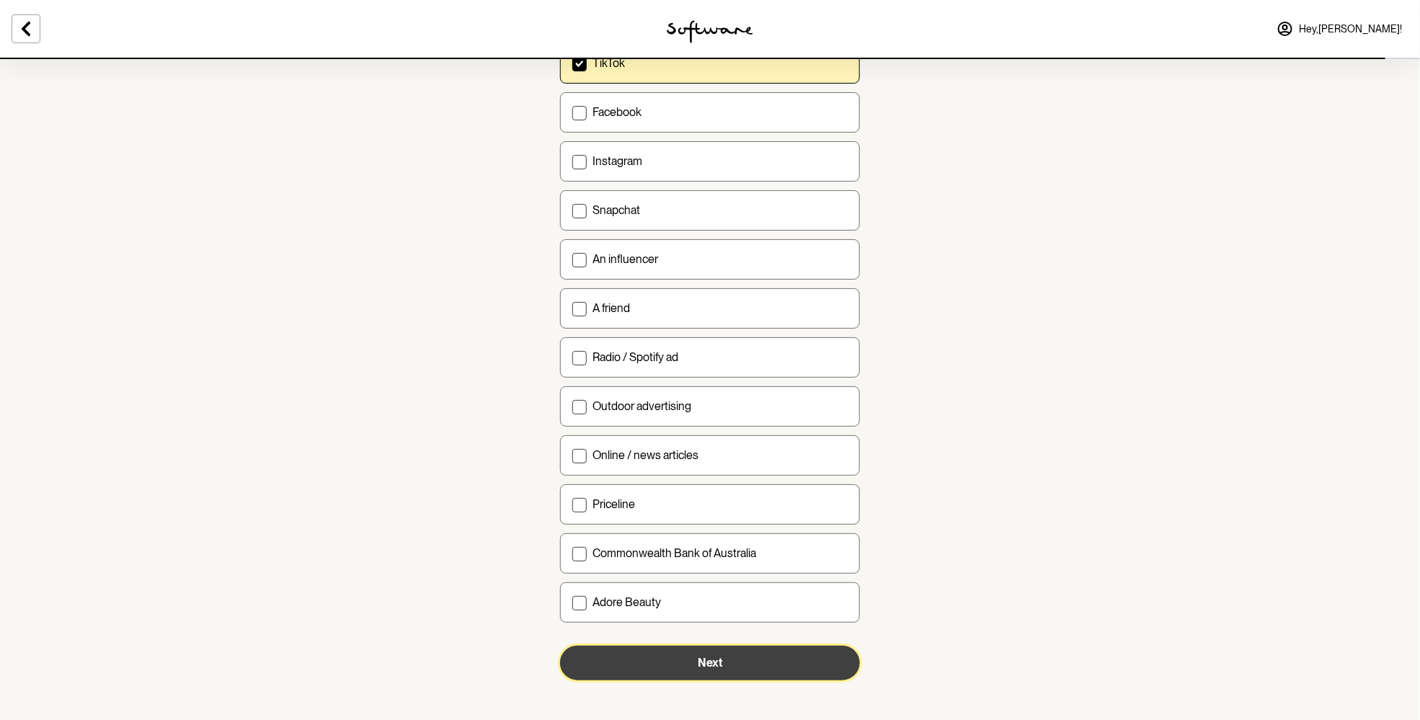
click at [710, 648] on button "Next" at bounding box center [710, 663] width 300 height 35
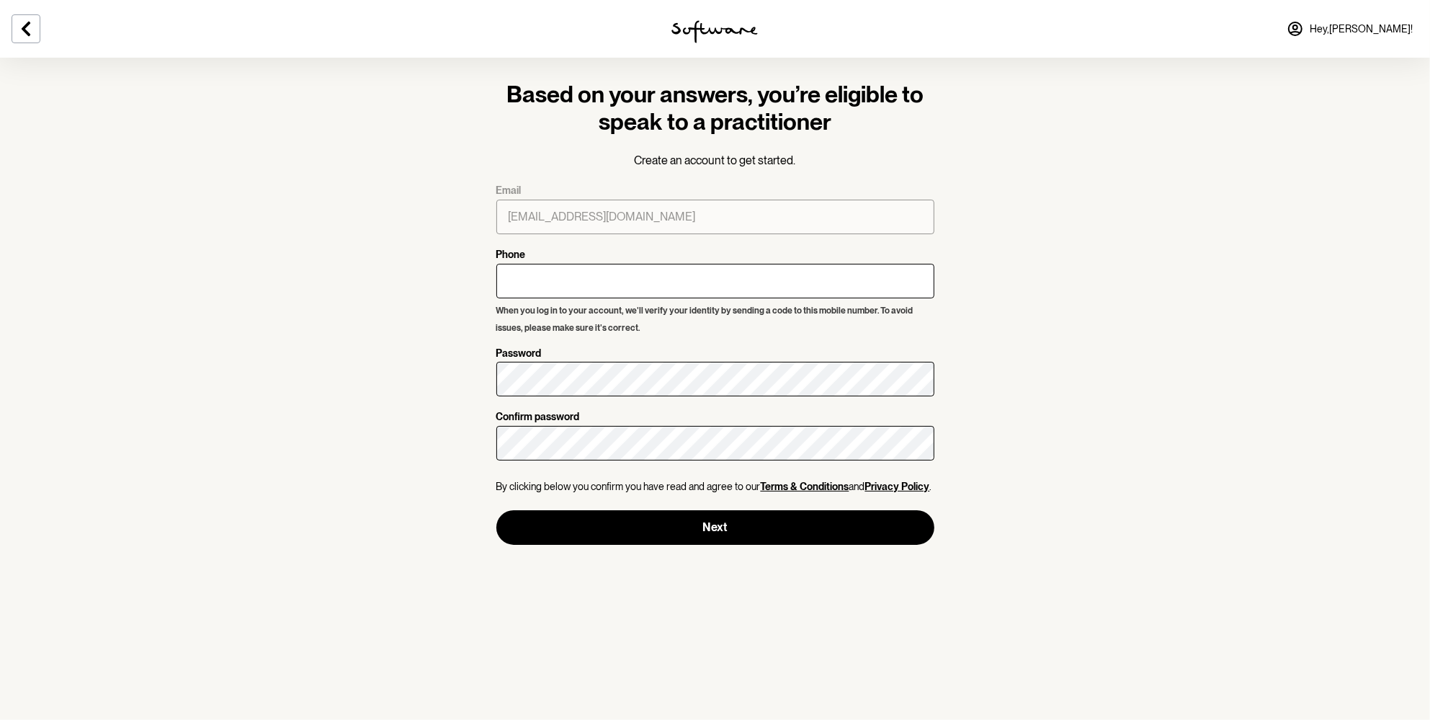
click at [625, 234] on div "chickybabe2002@gmail.com" at bounding box center [716, 217] width 438 height 40
drag, startPoint x: 737, startPoint y: 74, endPoint x: 889, endPoint y: 92, distance: 153.2
click at [885, 89] on h3 "Based on your answers, you’re eligible to speak to a practitioner" at bounding box center [716, 108] width 438 height 55
click at [891, 101] on h3 "Based on your answers, you’re eligible to speak to a practitioner" at bounding box center [716, 108] width 438 height 55
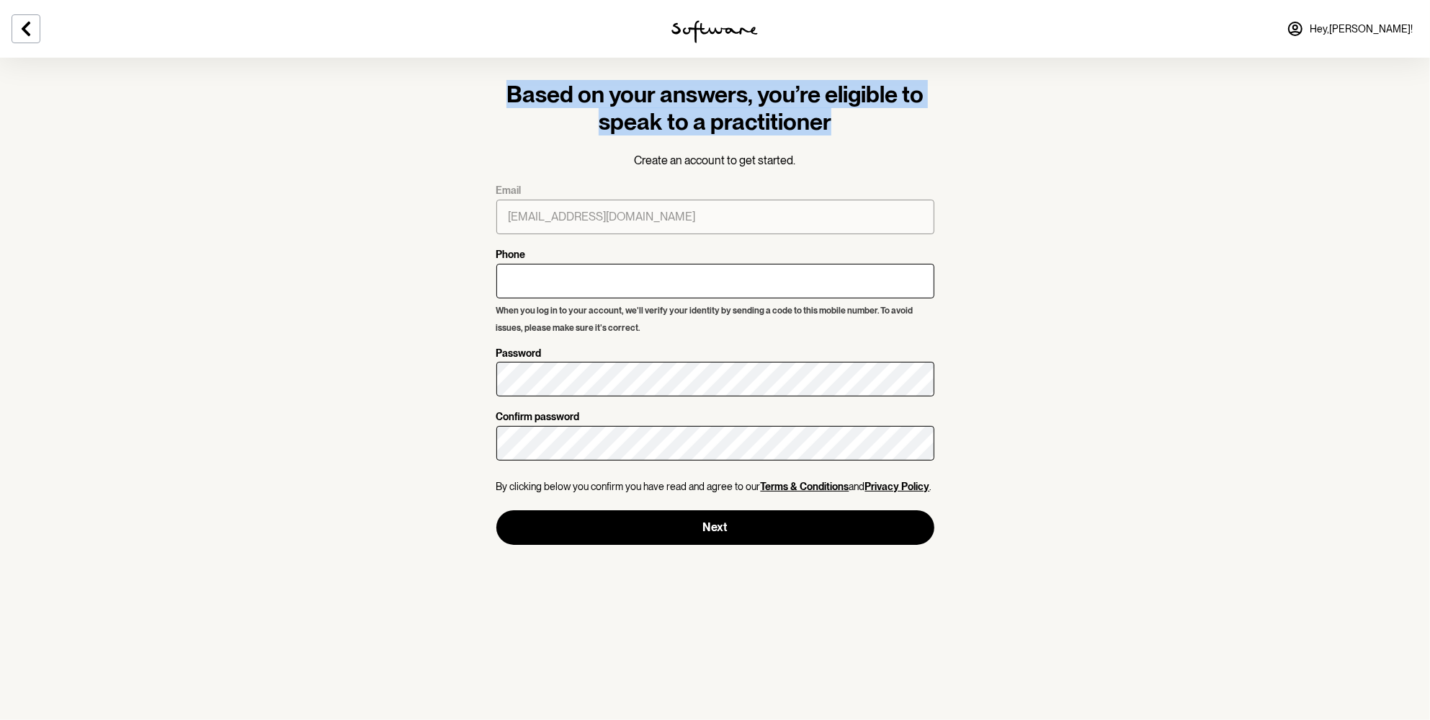
drag, startPoint x: 750, startPoint y: 115, endPoint x: 463, endPoint y: 96, distance: 288.2
click at [463, 96] on section "Based on your answers, you’re eligible to speak to a practitioner Create an acc…" at bounding box center [715, 360] width 1430 height 720
drag, startPoint x: 531, startPoint y: 99, endPoint x: 907, endPoint y: 130, distance: 376.8
click at [907, 130] on section "Based on your answers, you’re eligible to speak to a practitioner Create an acc…" at bounding box center [715, 360] width 1430 height 720
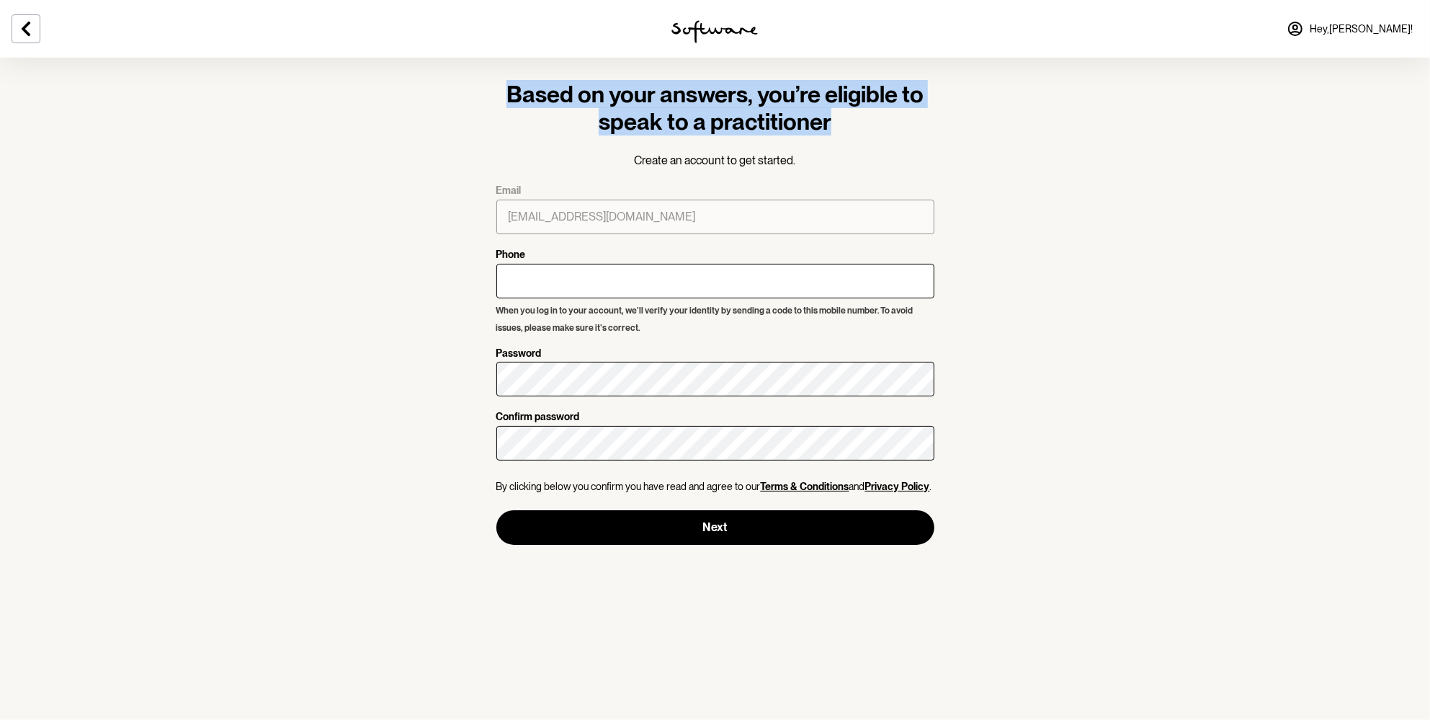
click at [907, 130] on h3 "Based on your answers, you’re eligible to speak to a practitioner" at bounding box center [716, 108] width 438 height 55
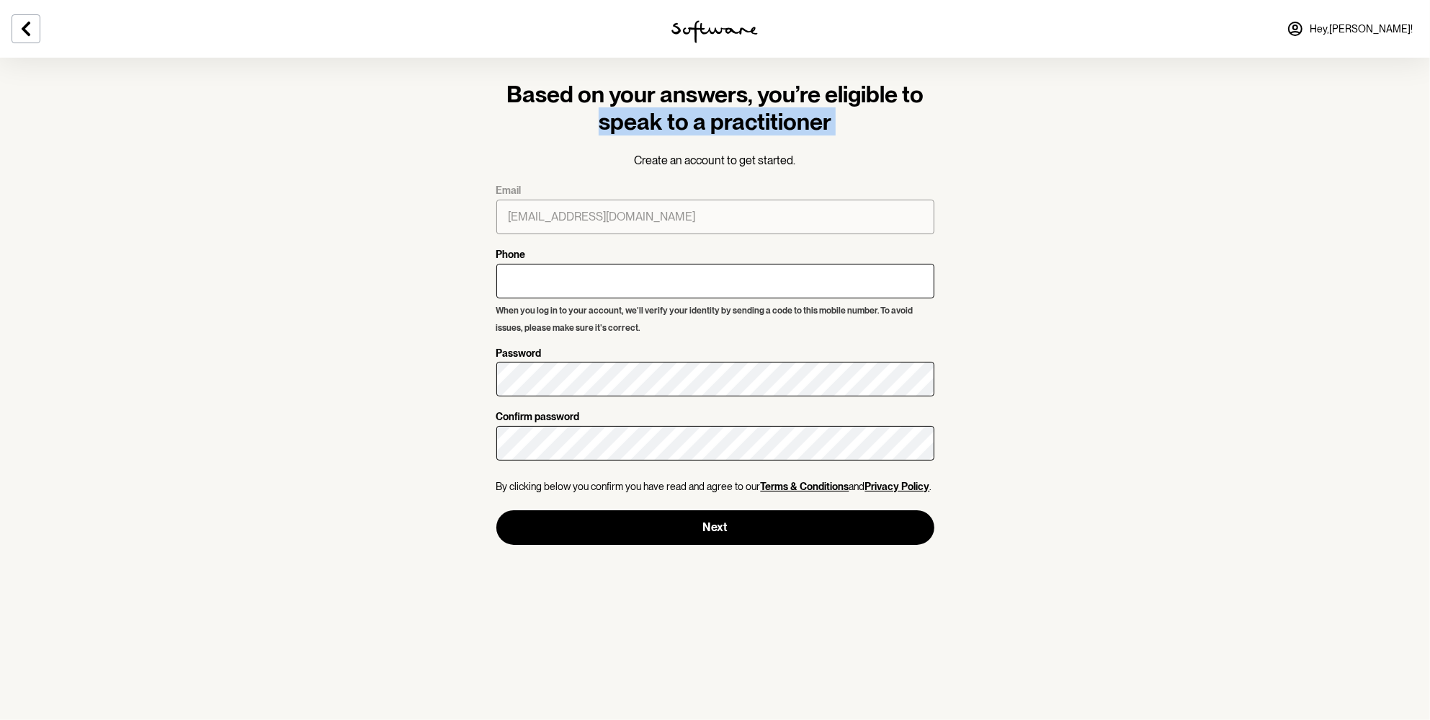
drag, startPoint x: 907, startPoint y: 130, endPoint x: 504, endPoint y: 108, distance: 402.7
click at [504, 108] on h3 "Based on your answers, you’re eligible to speak to a practitioner" at bounding box center [716, 108] width 438 height 55
click at [24, 36] on icon at bounding box center [25, 28] width 17 height 17
